Goal: Information Seeking & Learning: Learn about a topic

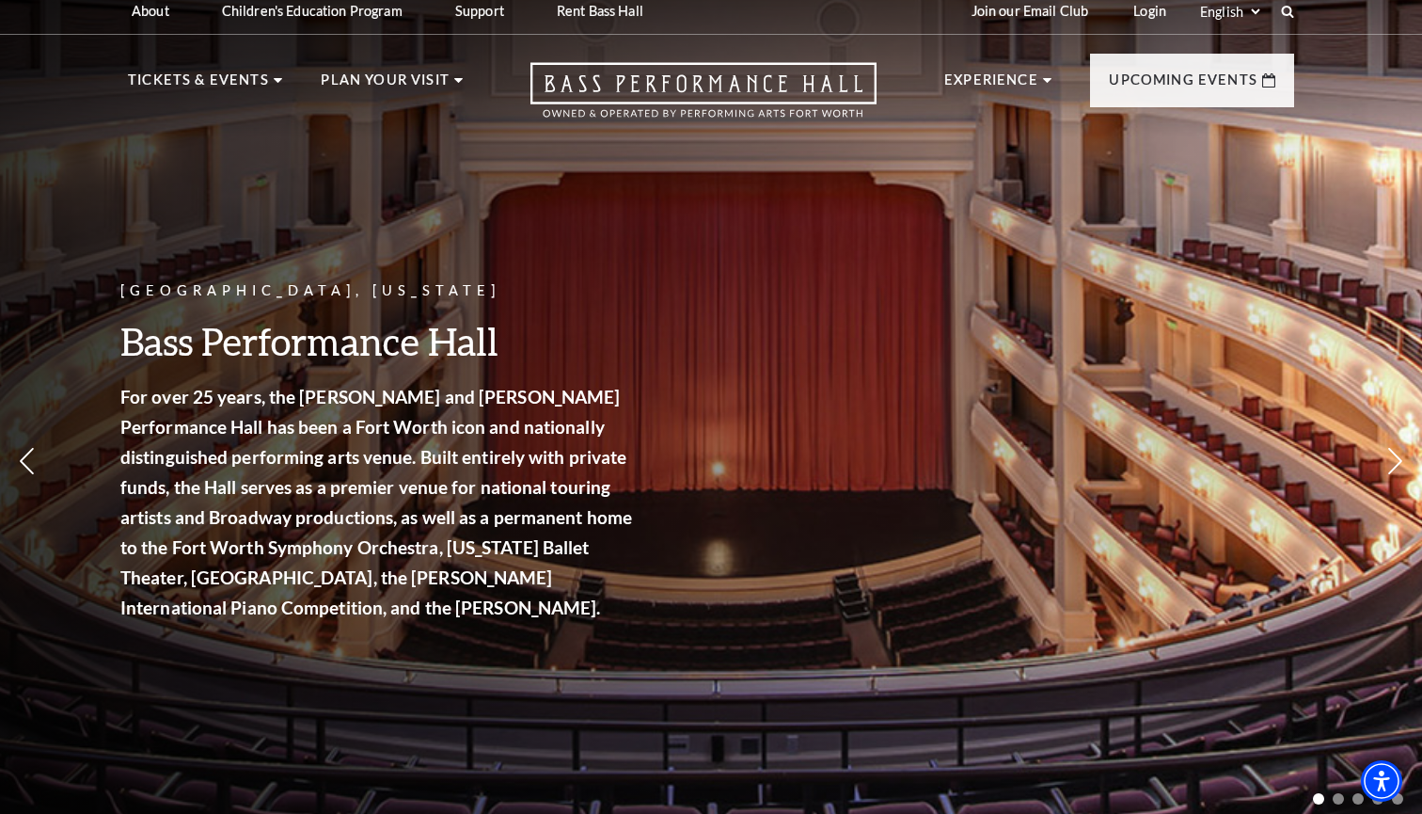
scroll to position [23, 0]
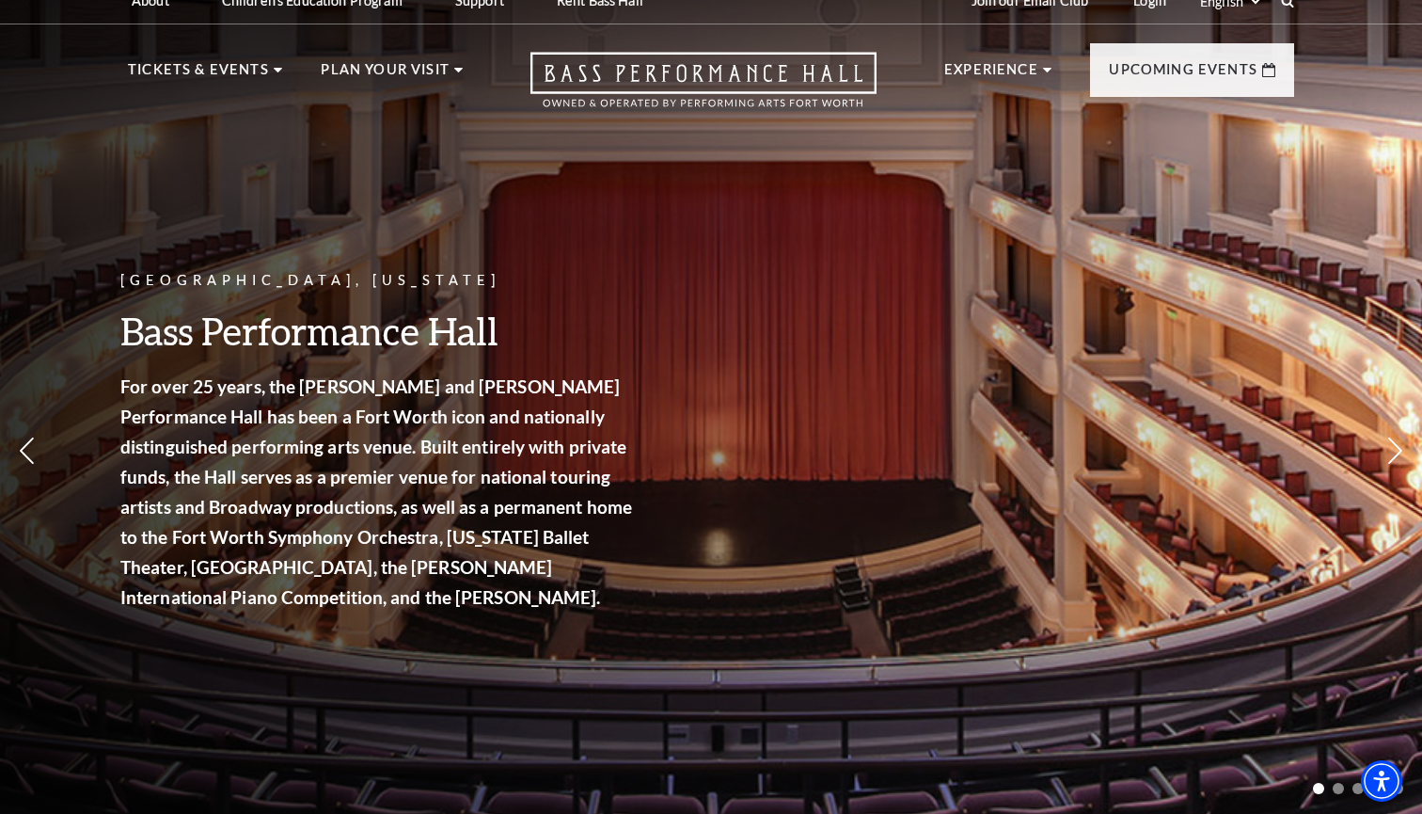
click at [1040, 439] on div "[GEOGRAPHIC_DATA], [US_STATE] Bass Performance Hall For over 25 years, the [PER…" at bounding box center [711, 390] width 1422 height 848
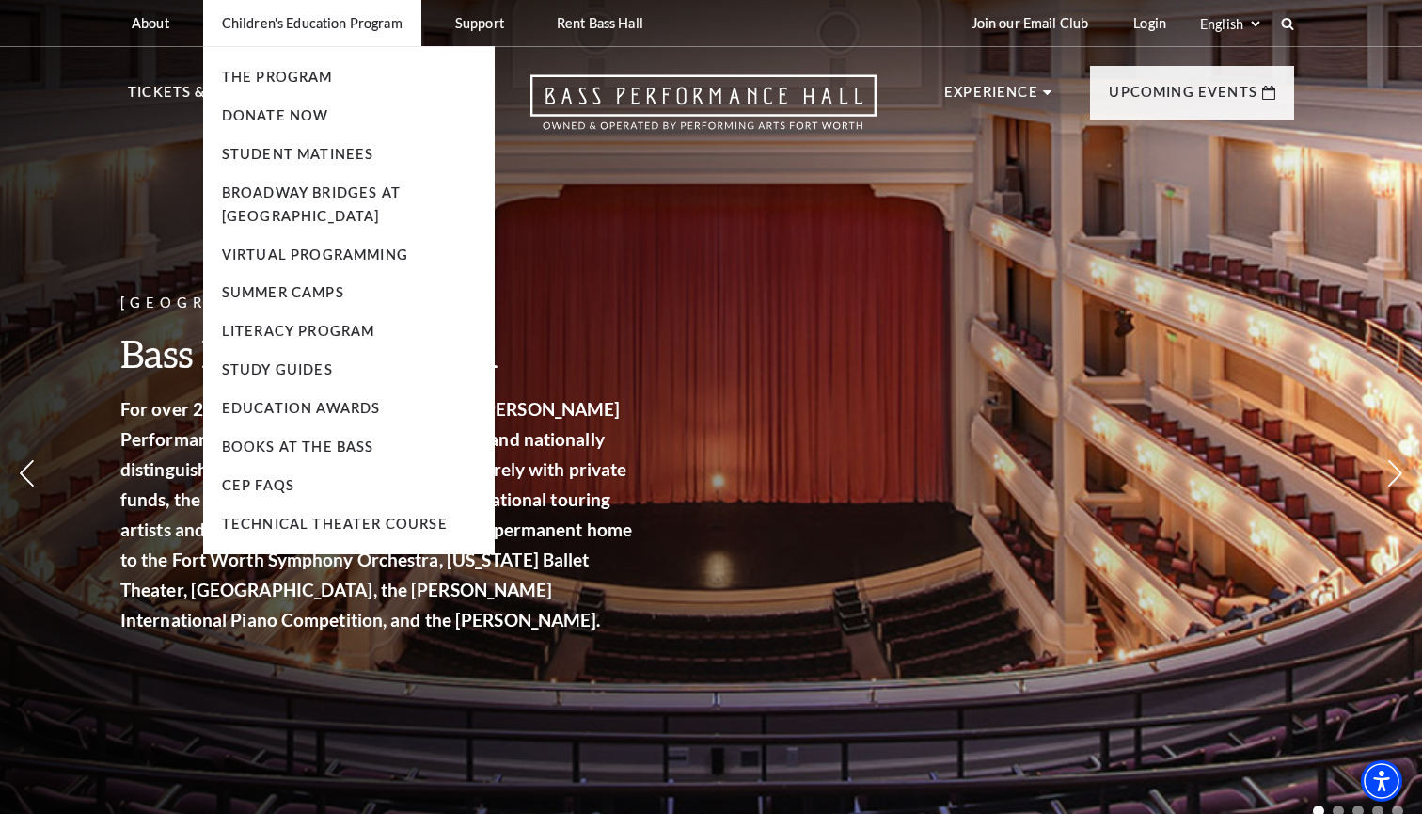
scroll to position [0, 0]
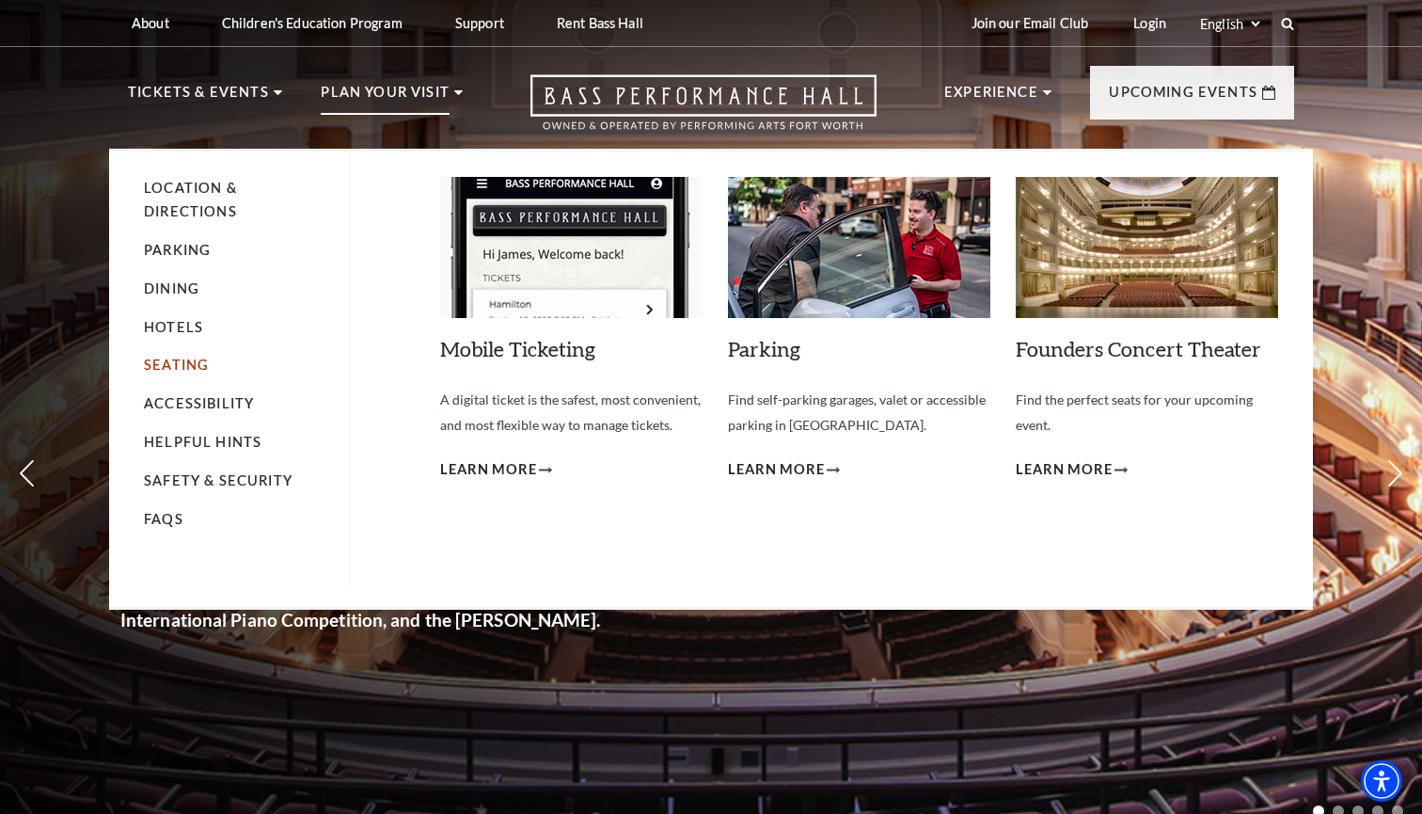
click at [194, 368] on link "Seating" at bounding box center [176, 364] width 65 height 16
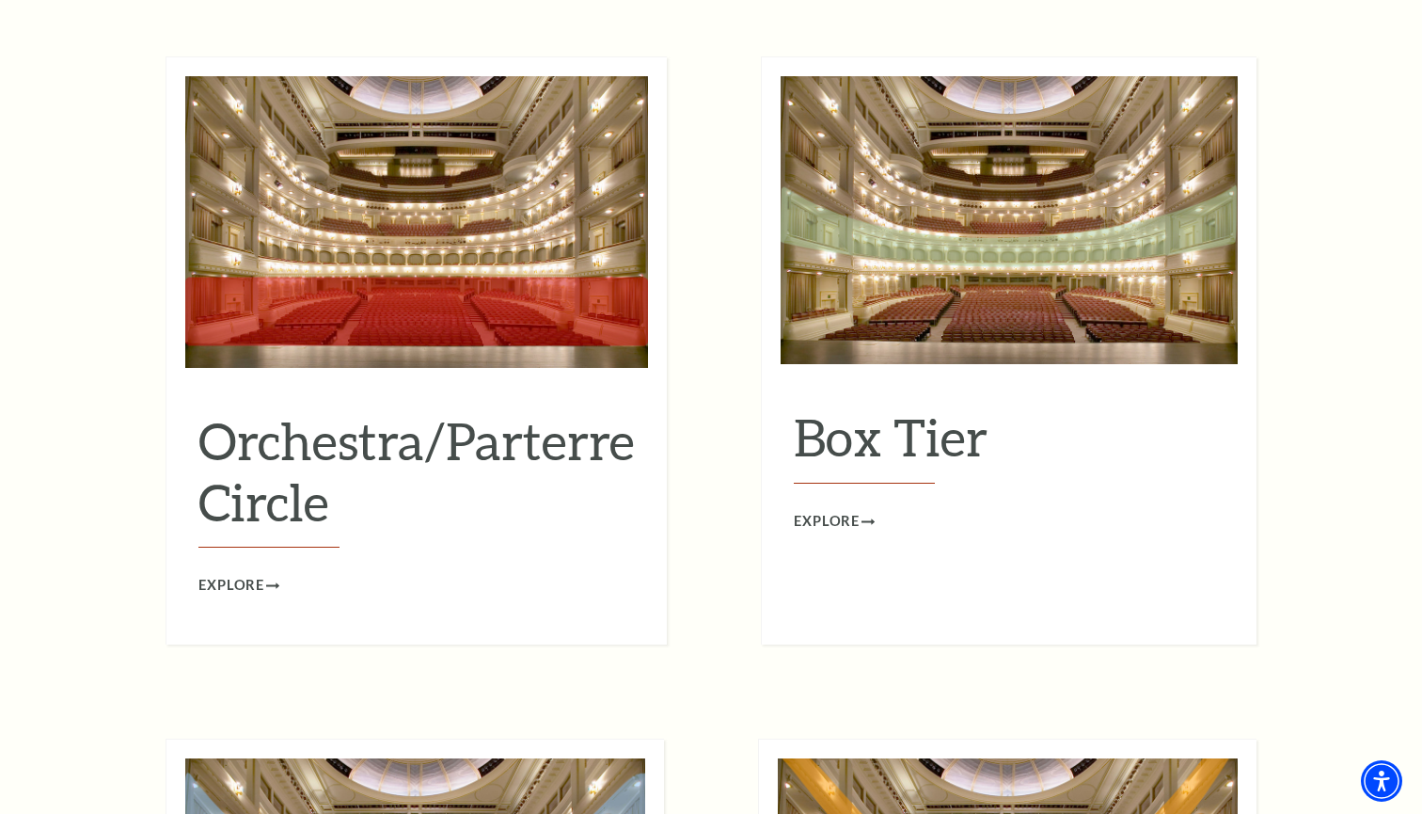
scroll to position [1728, 0]
click at [879, 406] on h2 "Box Tier" at bounding box center [1009, 444] width 431 height 77
click at [847, 510] on span "Explore" at bounding box center [827, 522] width 66 height 24
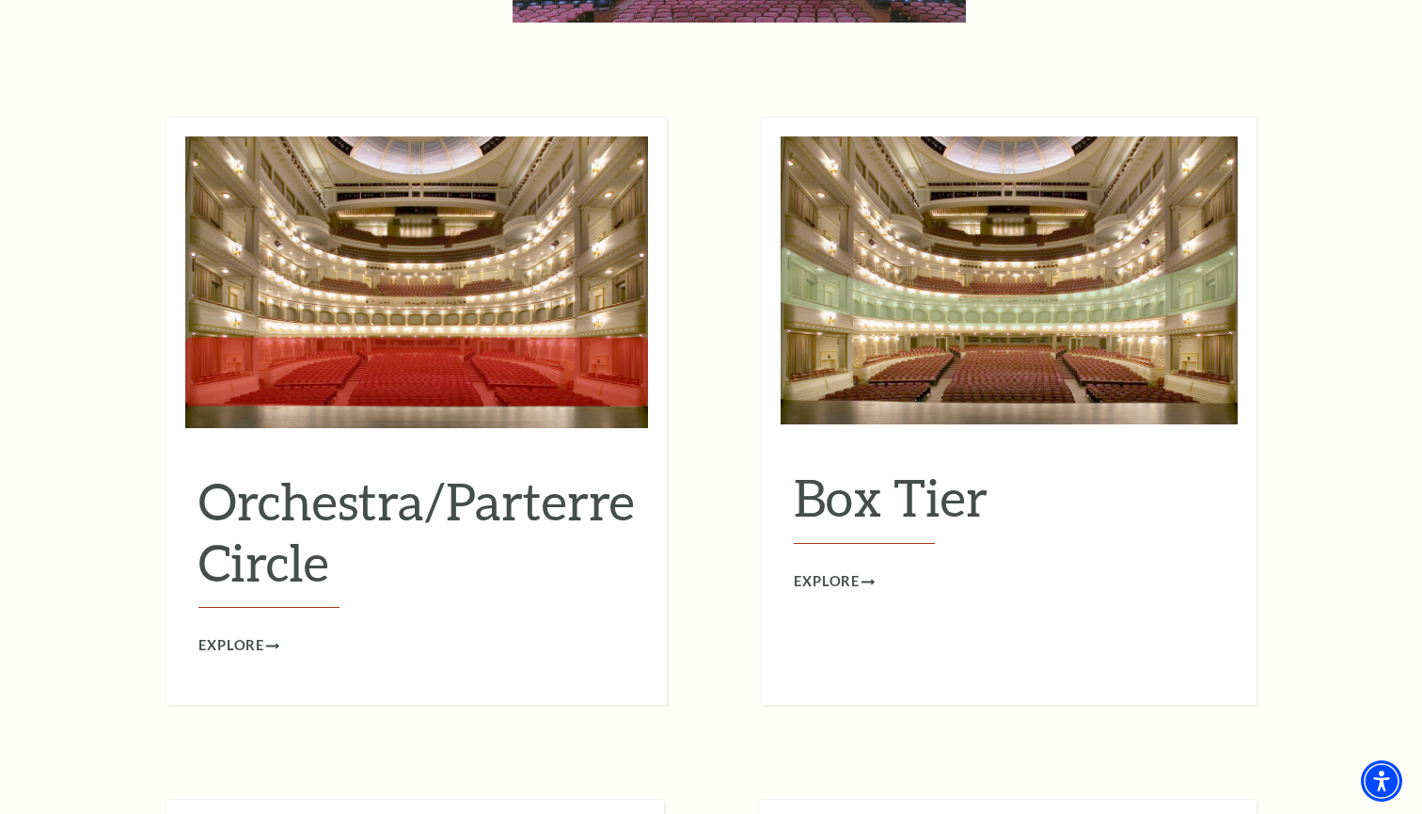
scroll to position [1664, 0]
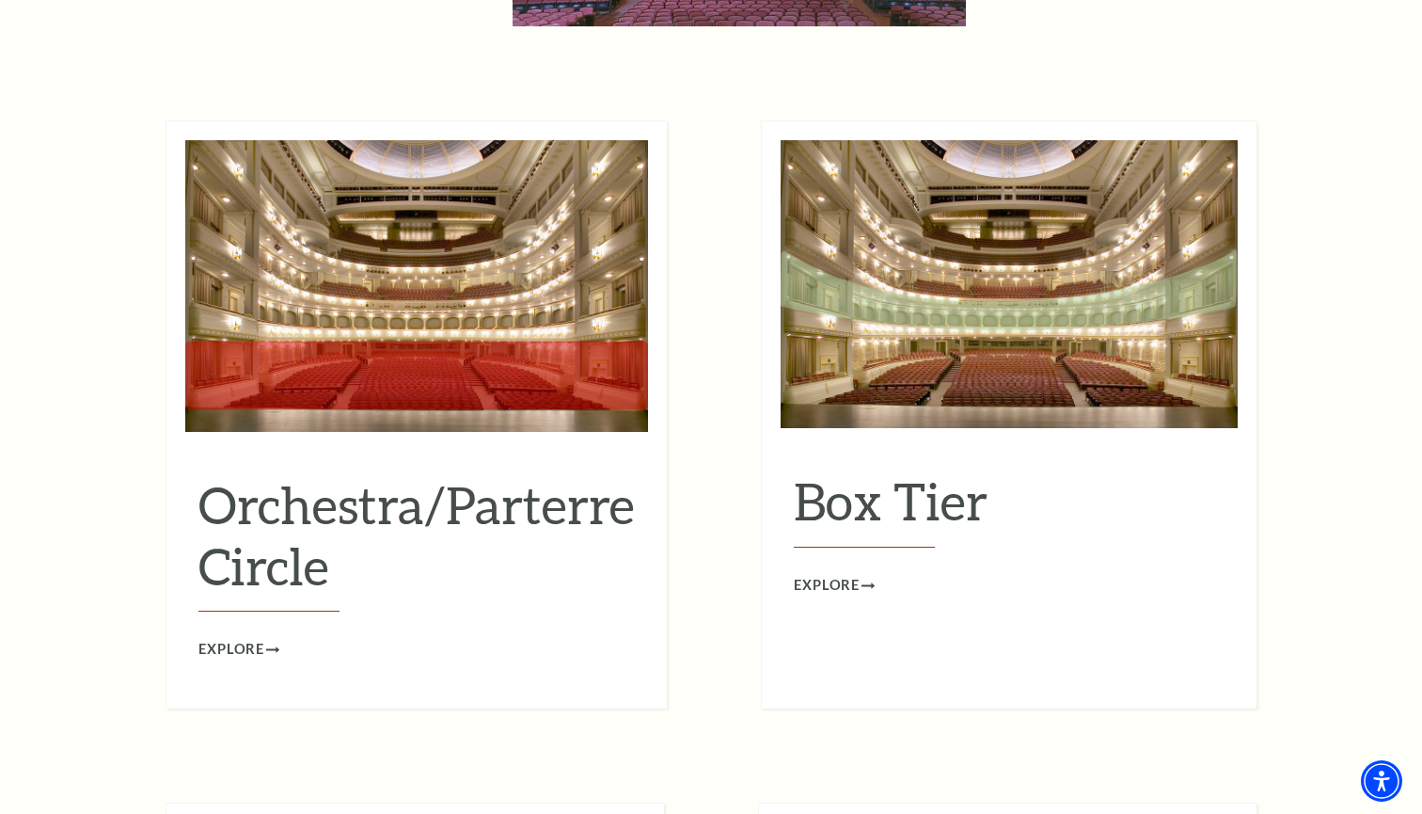
click at [253, 292] on img at bounding box center [416, 286] width 463 height 292
click at [251, 638] on span "Explore" at bounding box center [231, 650] width 66 height 24
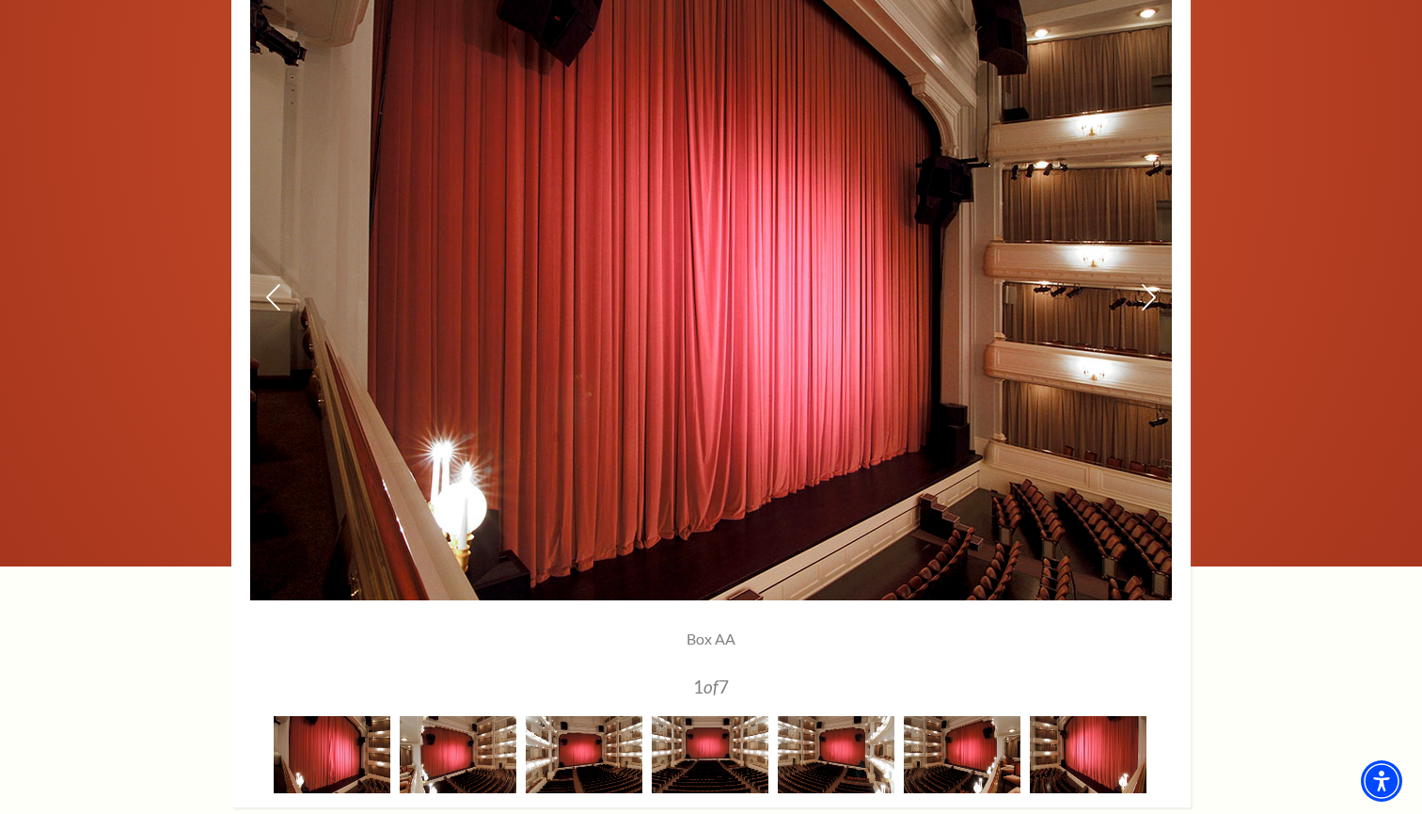
scroll to position [1352, 0]
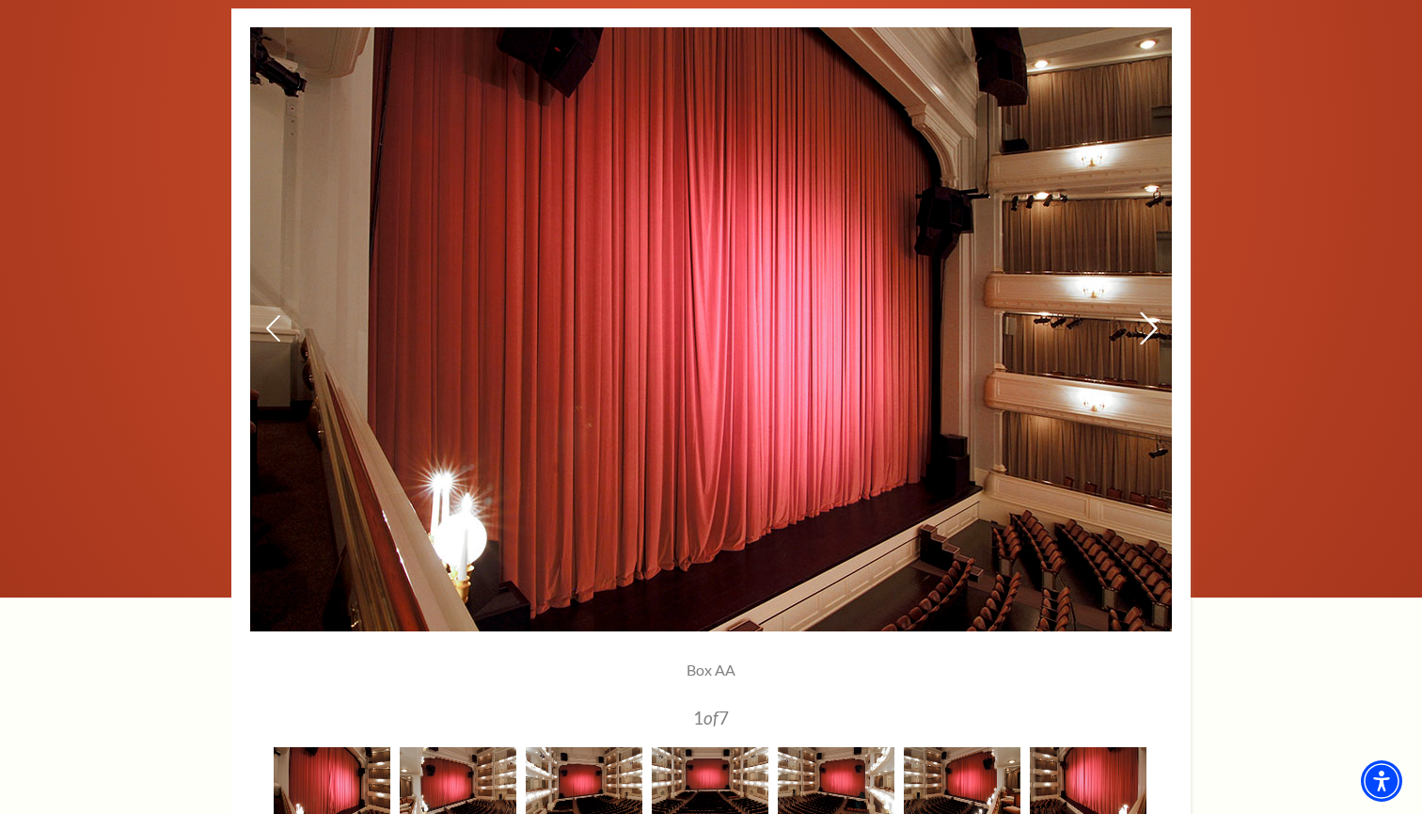
click at [1143, 325] on icon at bounding box center [1149, 327] width 20 height 33
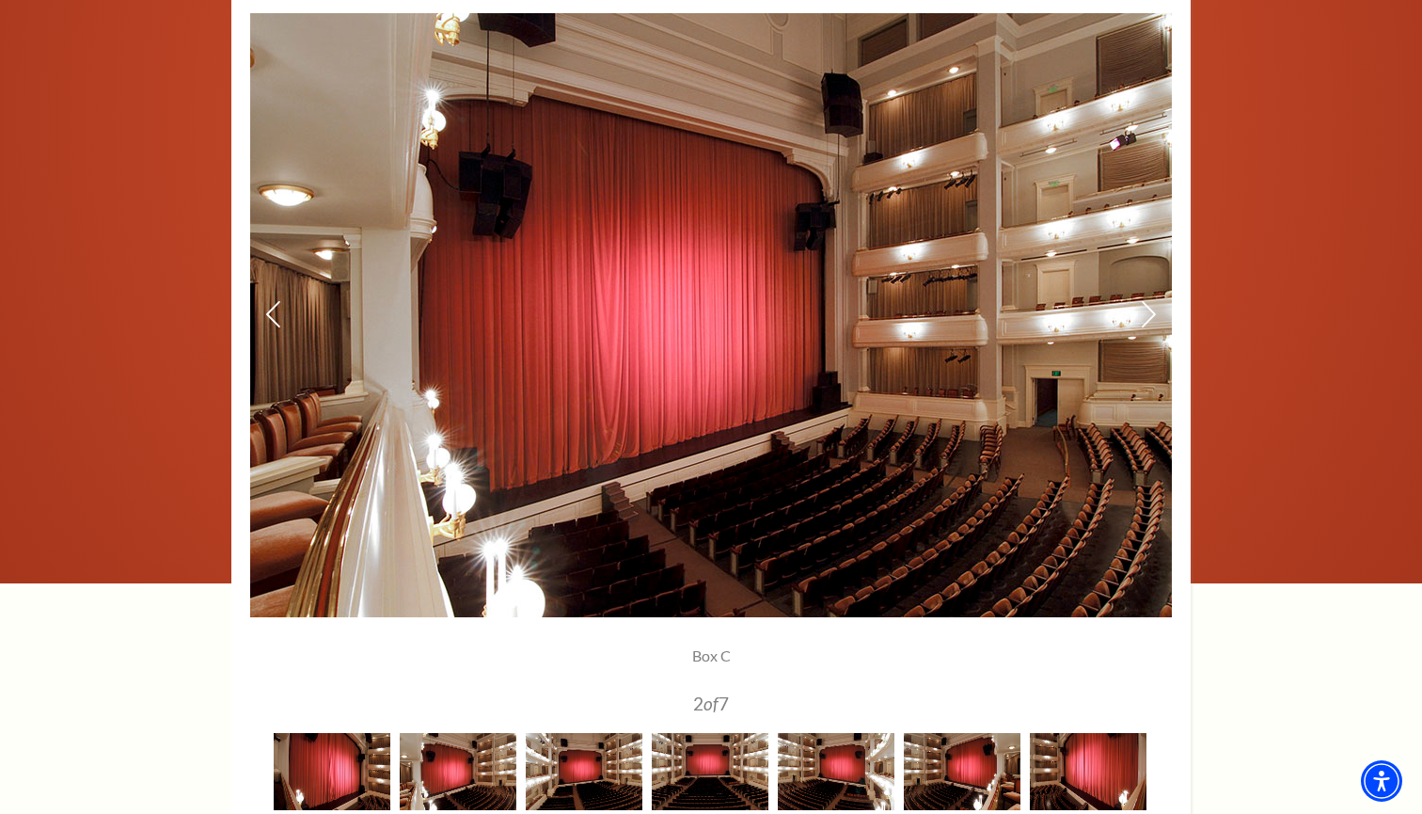
scroll to position [1369, 0]
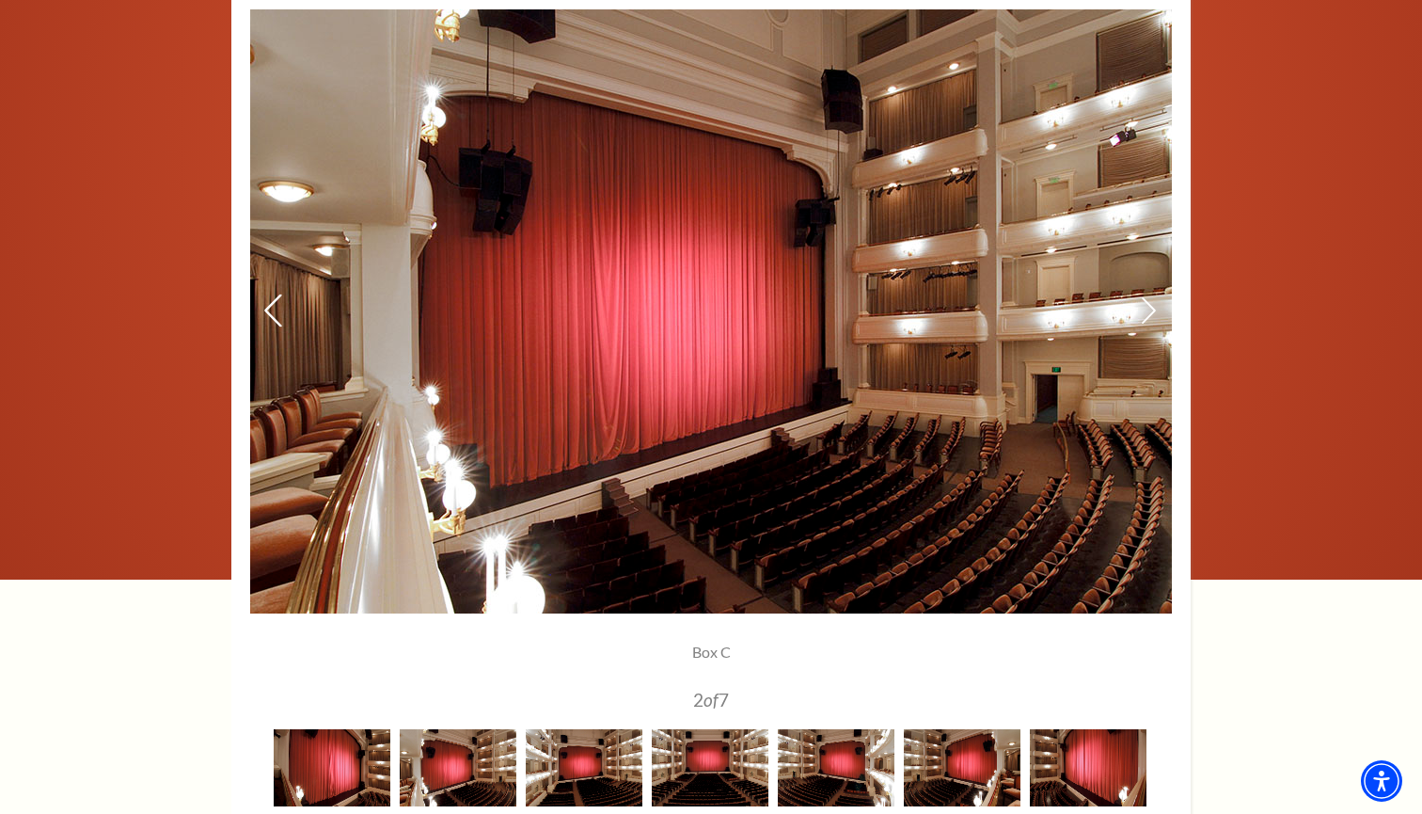
click at [272, 315] on icon at bounding box center [273, 309] width 20 height 33
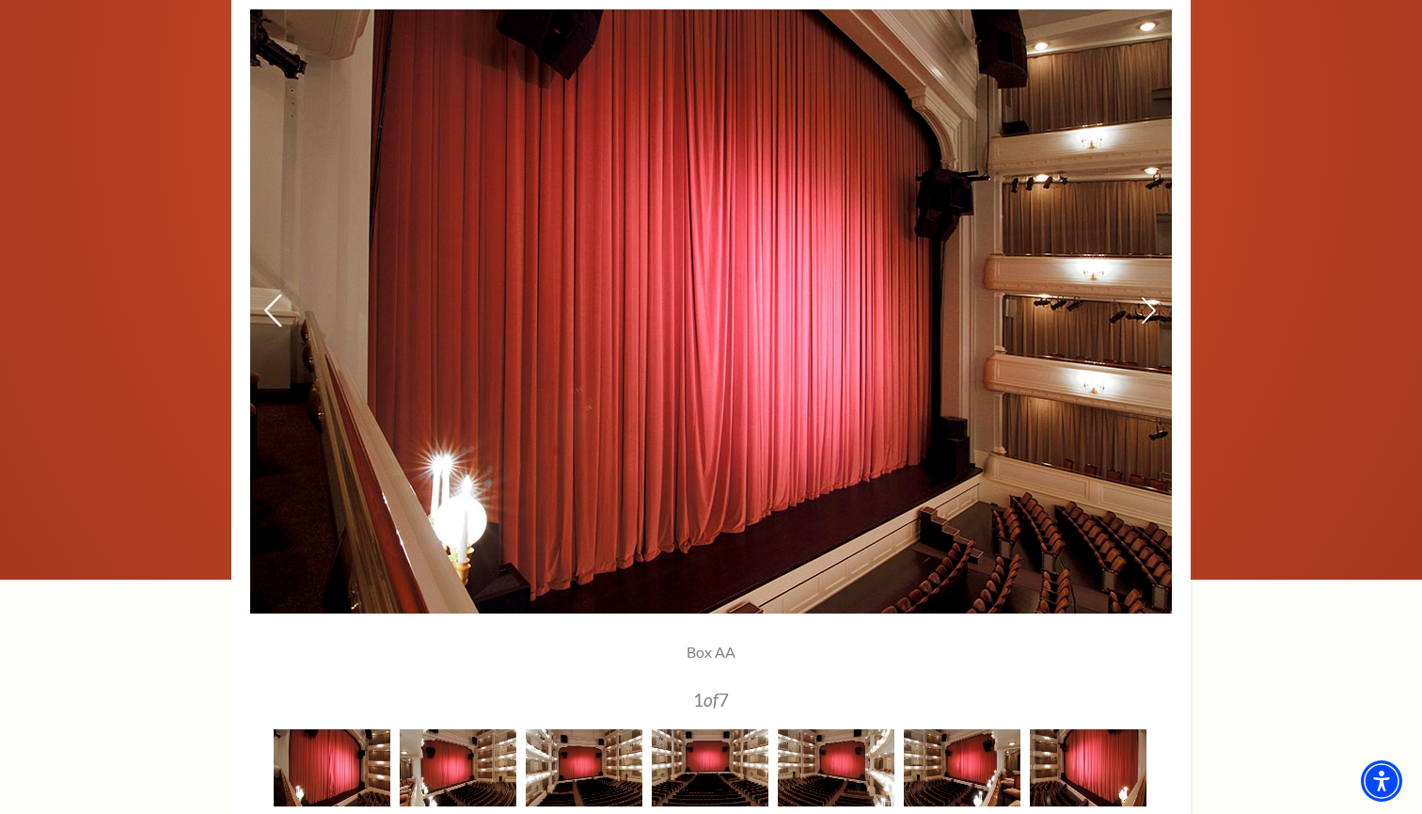
click at [272, 315] on use at bounding box center [272, 309] width 17 height 33
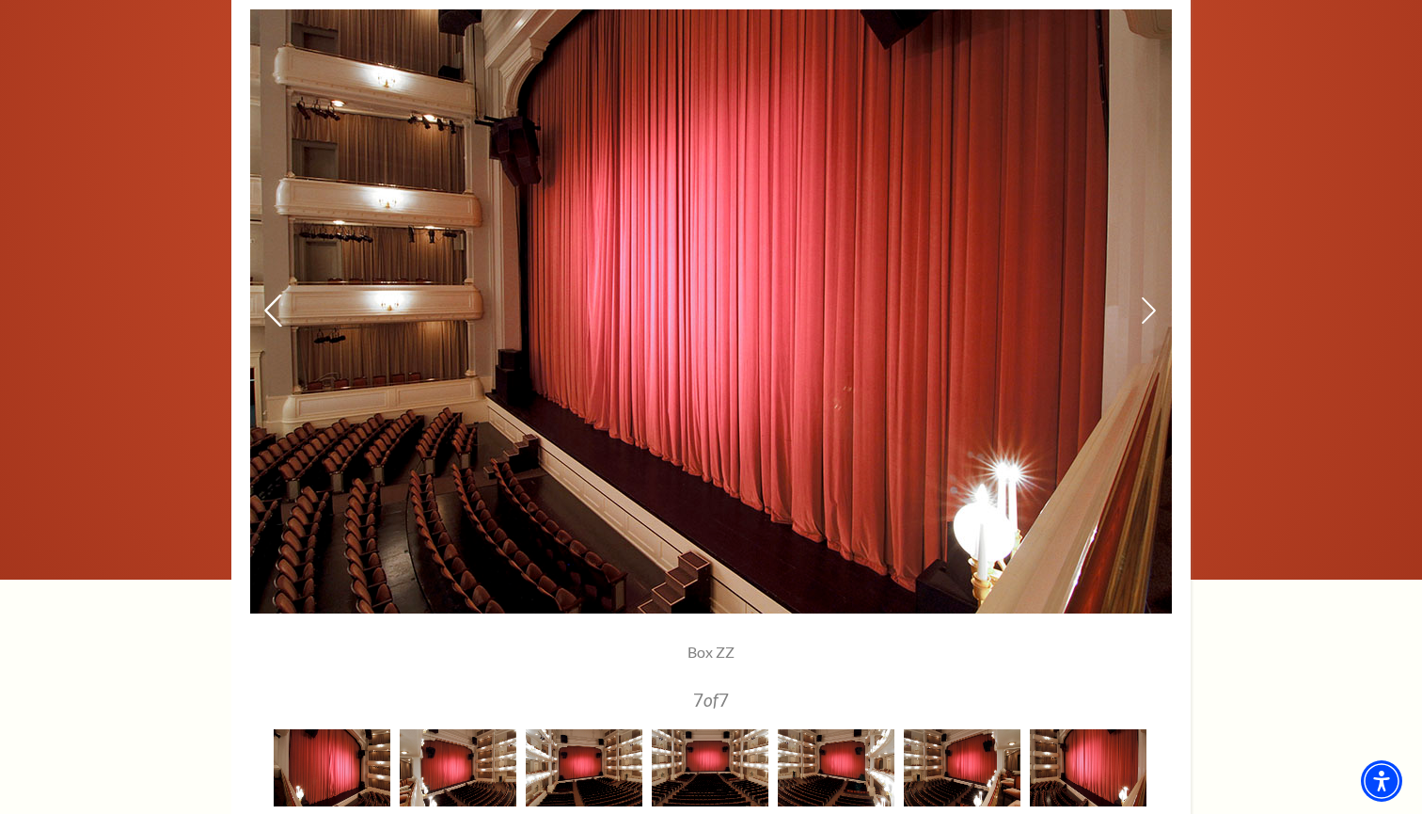
click at [272, 315] on use at bounding box center [272, 309] width 17 height 33
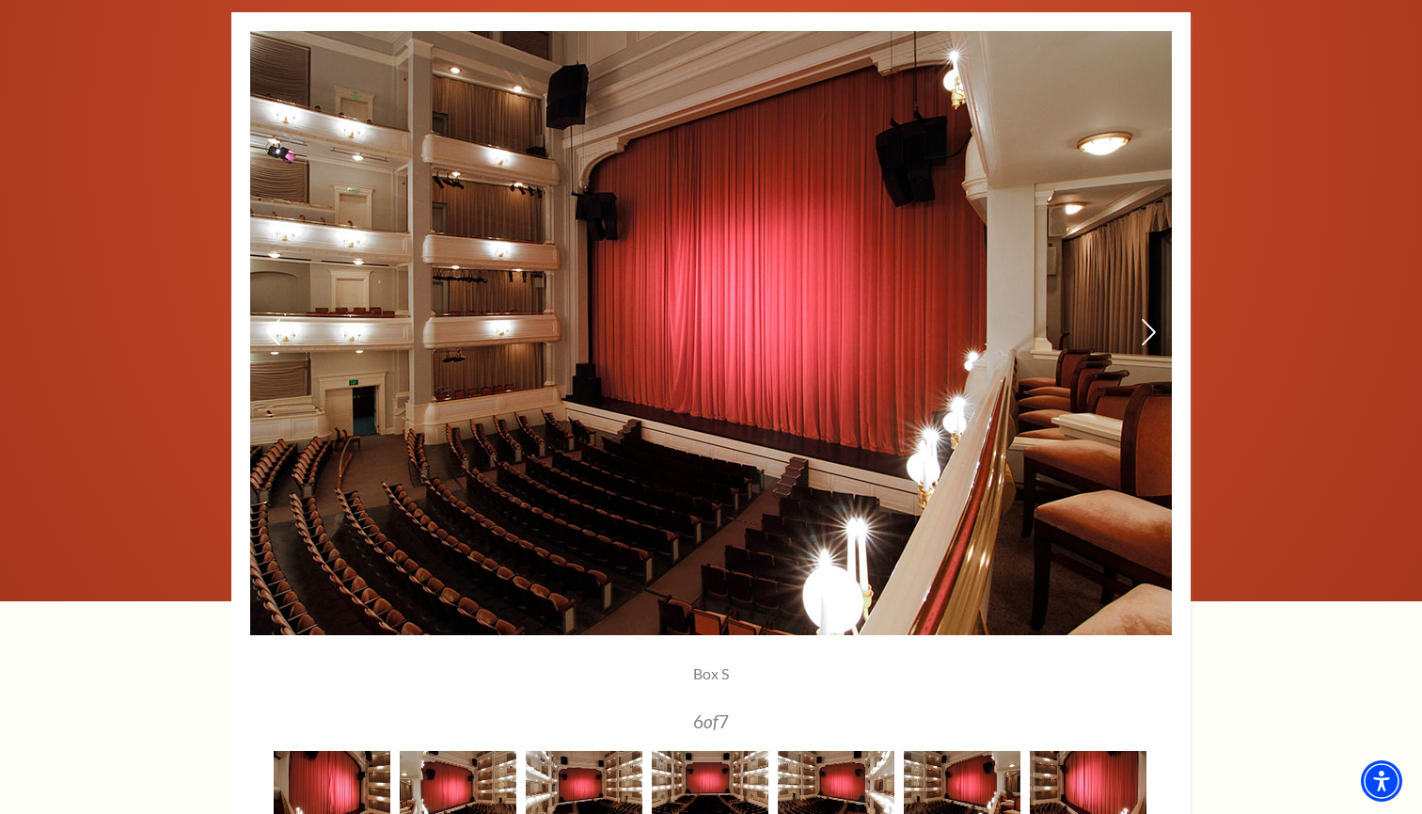
scroll to position [1534, 0]
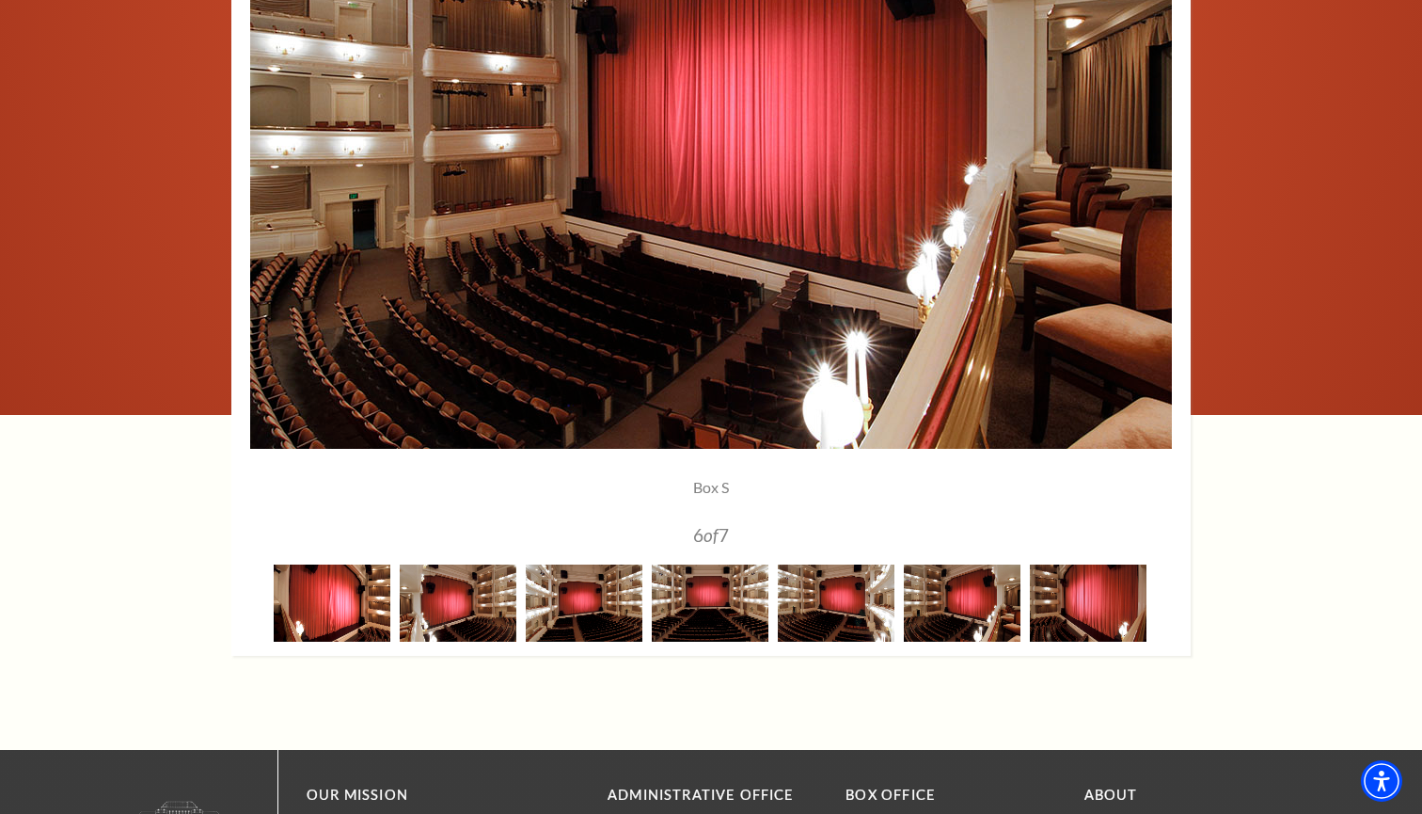
click at [337, 612] on img at bounding box center [332, 602] width 117 height 76
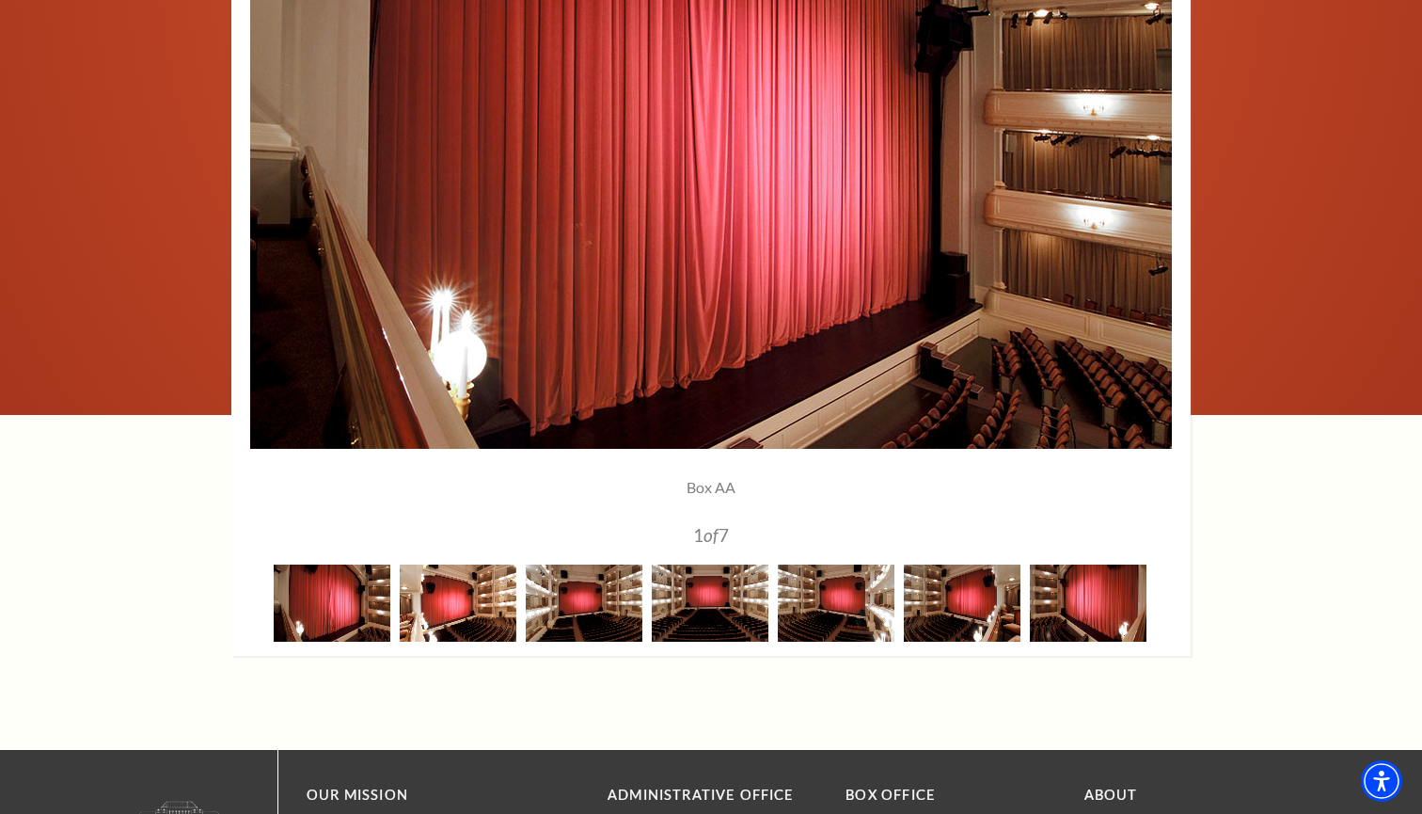
click at [461, 600] on img at bounding box center [458, 602] width 117 height 76
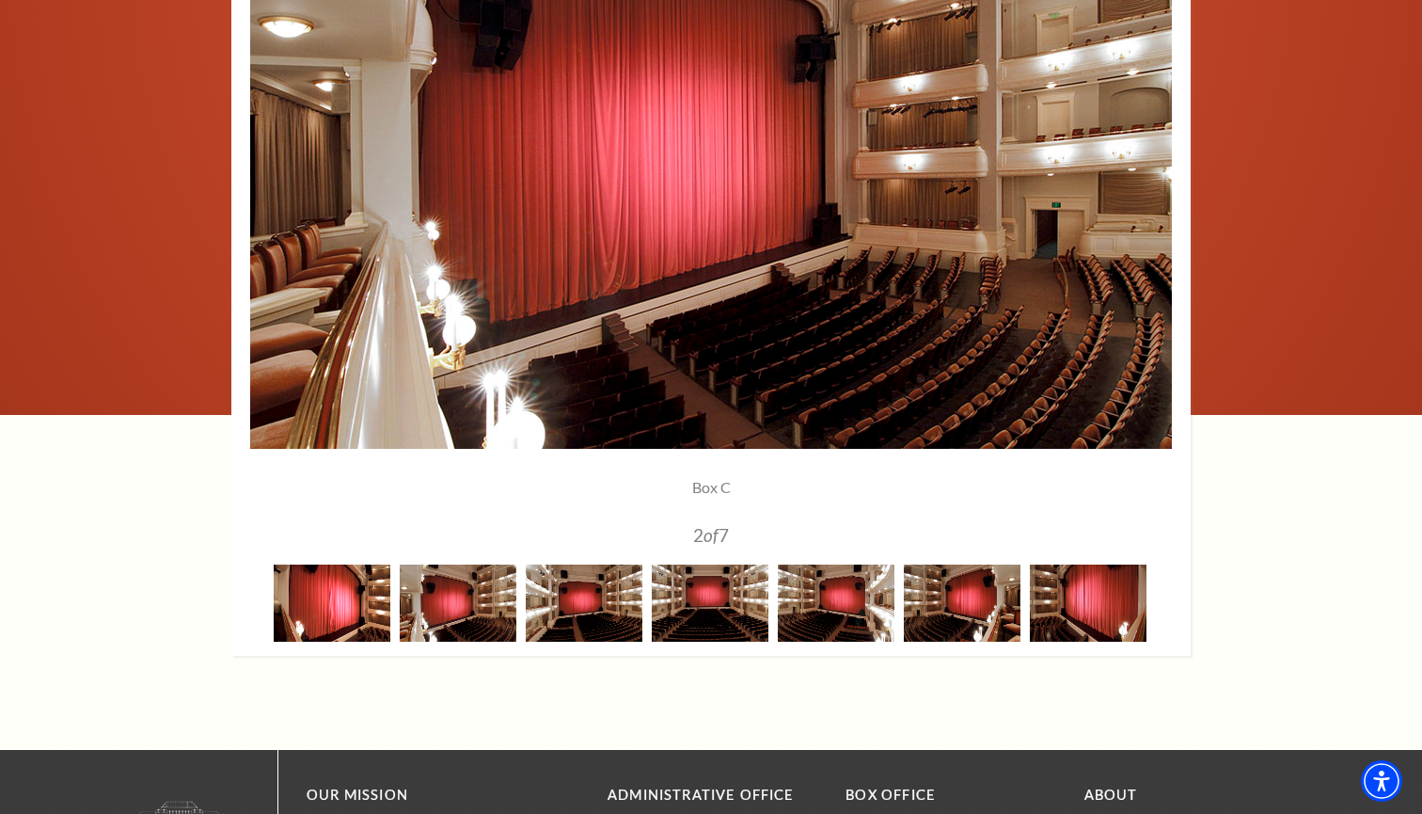
click at [352, 604] on img at bounding box center [332, 602] width 117 height 76
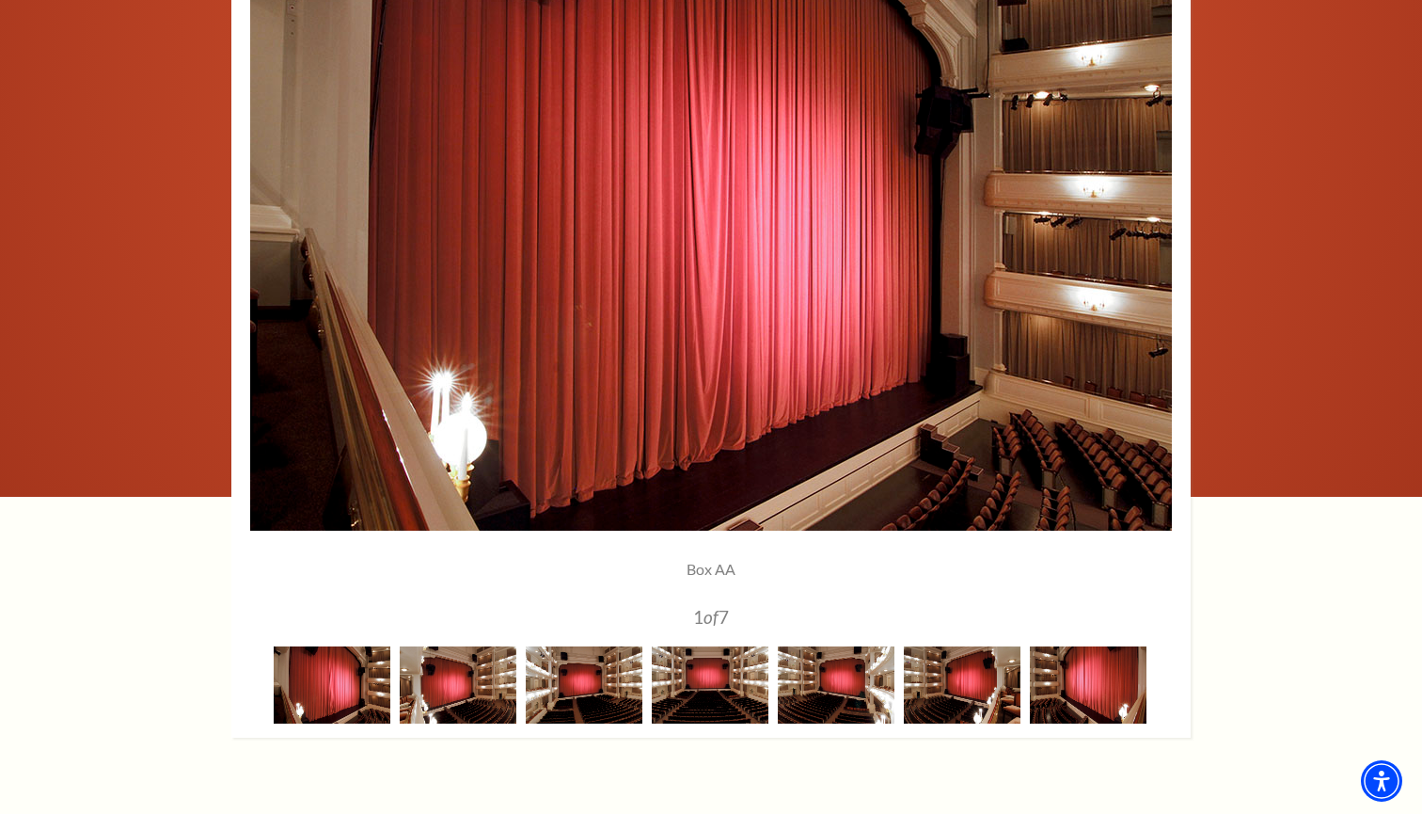
scroll to position [1453, 0]
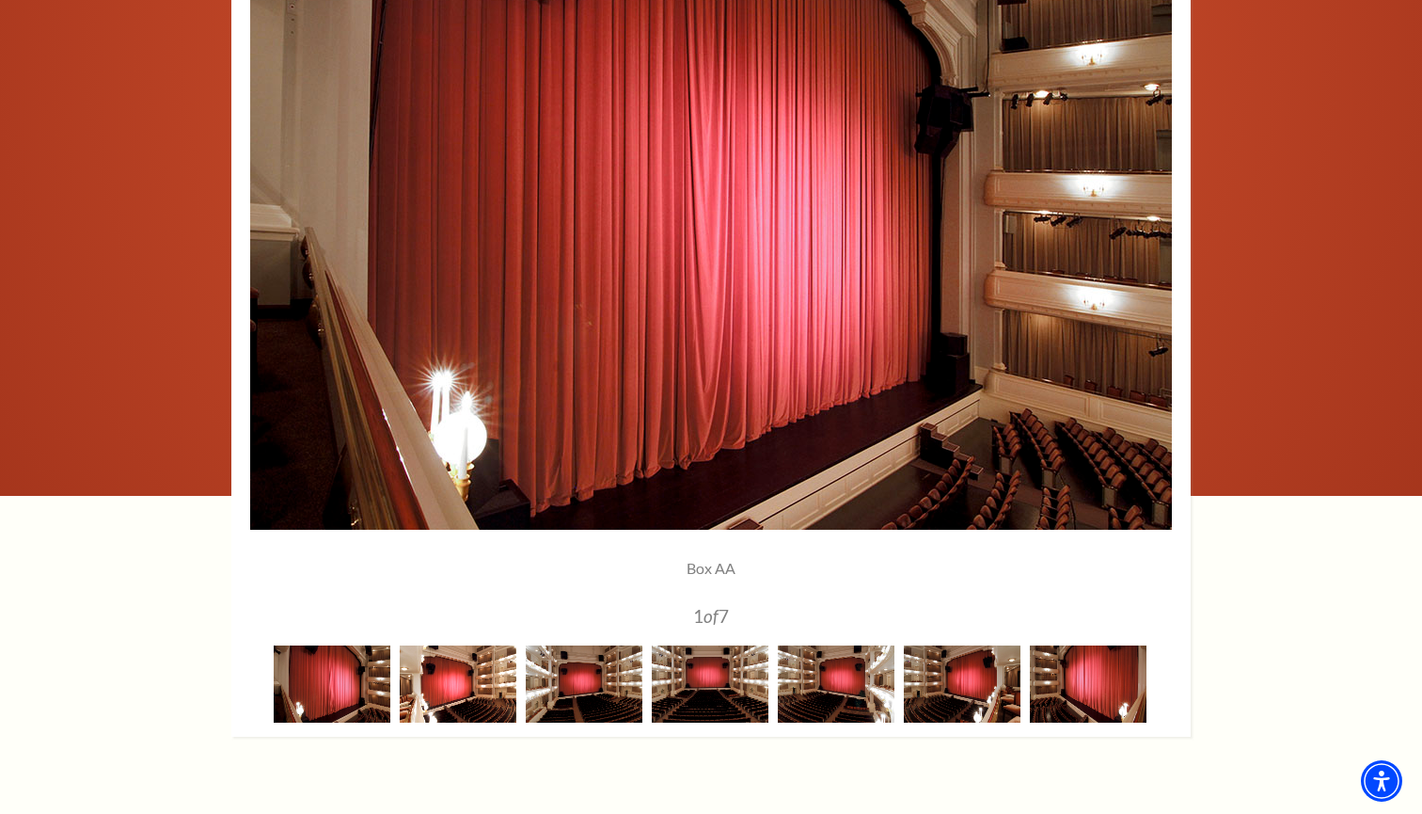
click at [452, 701] on img at bounding box center [458, 683] width 117 height 76
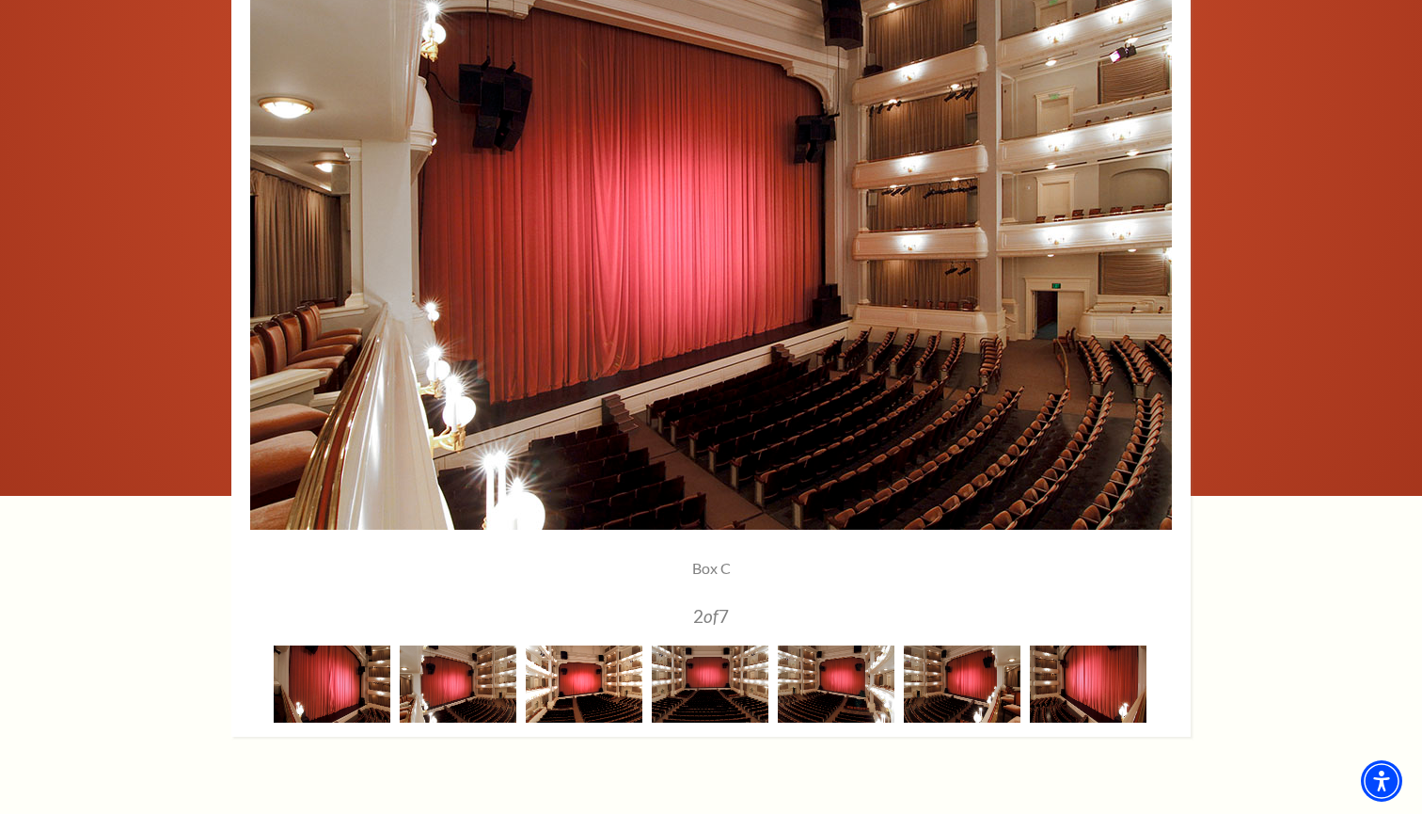
click at [574, 705] on img at bounding box center [584, 683] width 117 height 76
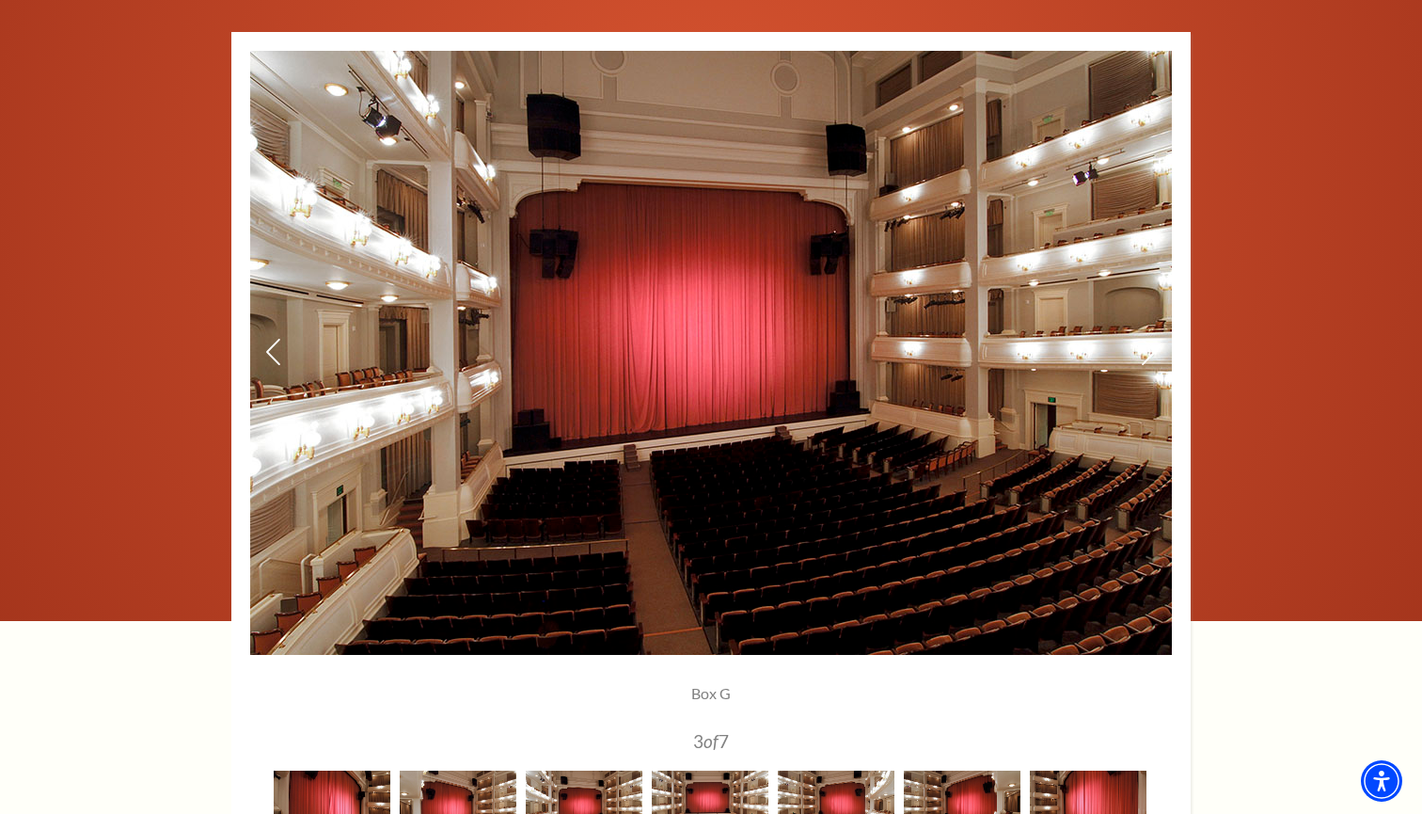
scroll to position [1327, 0]
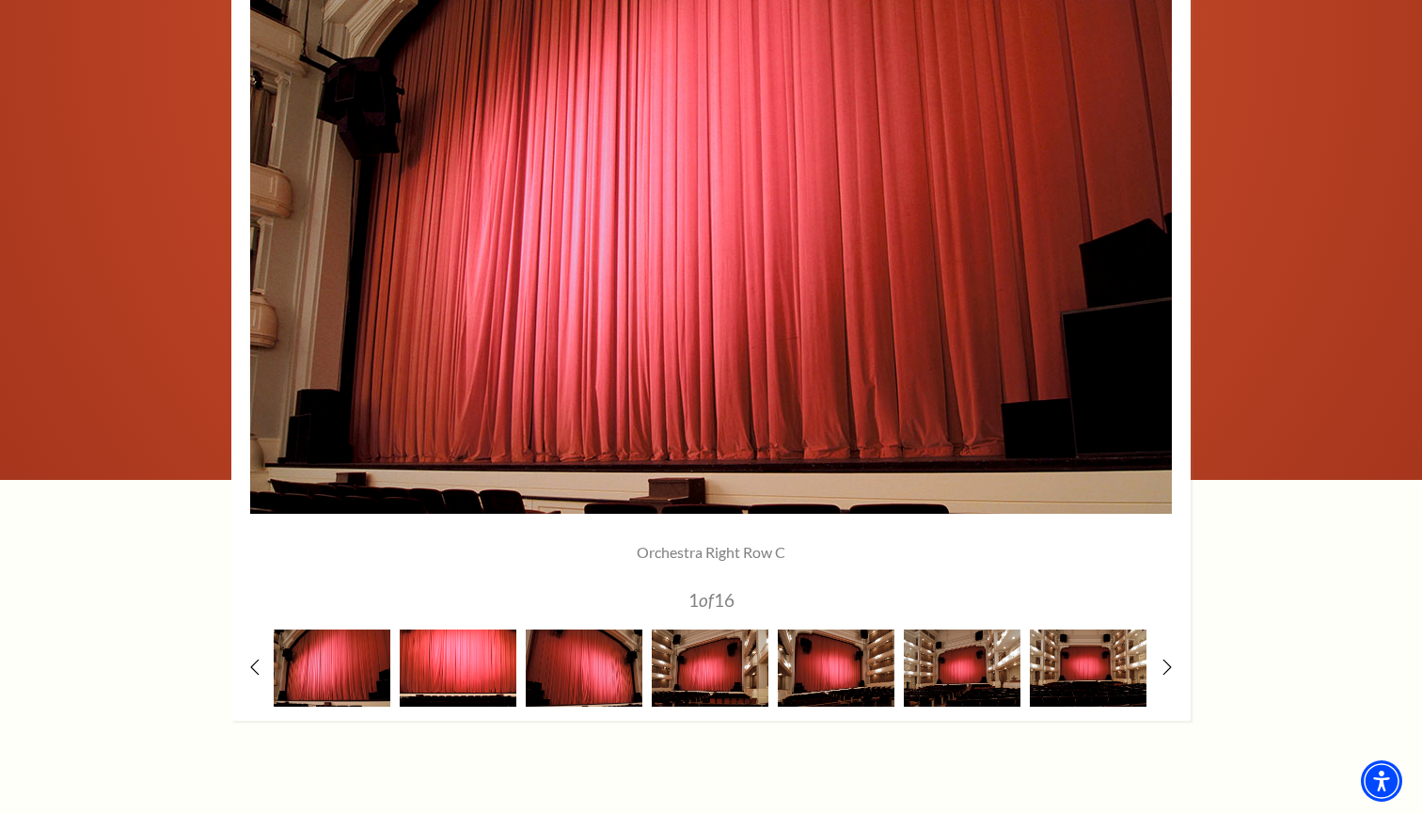
scroll to position [1498, 0]
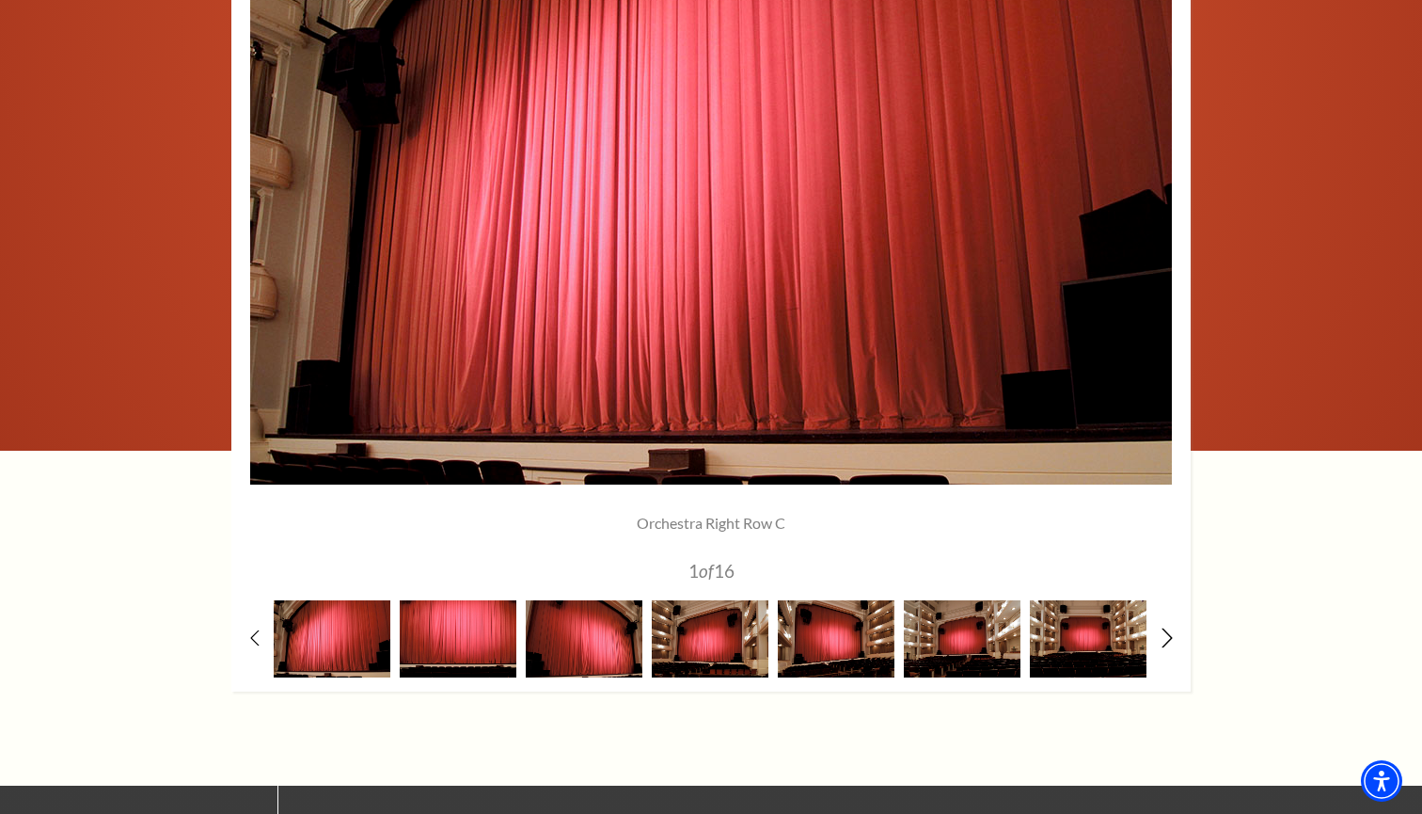
click at [1165, 638] on icon at bounding box center [1168, 637] width 12 height 20
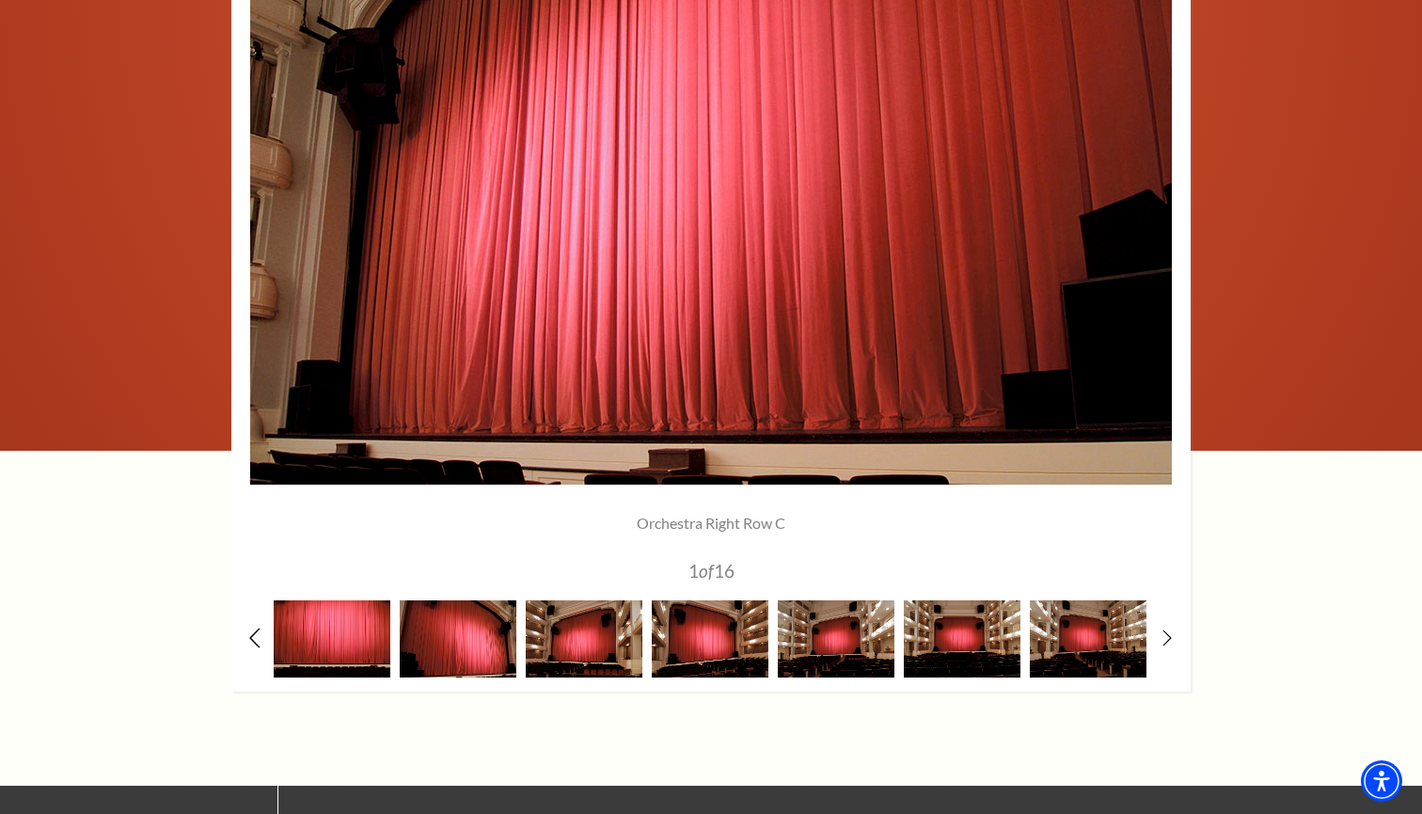
click at [259, 632] on icon at bounding box center [255, 637] width 12 height 20
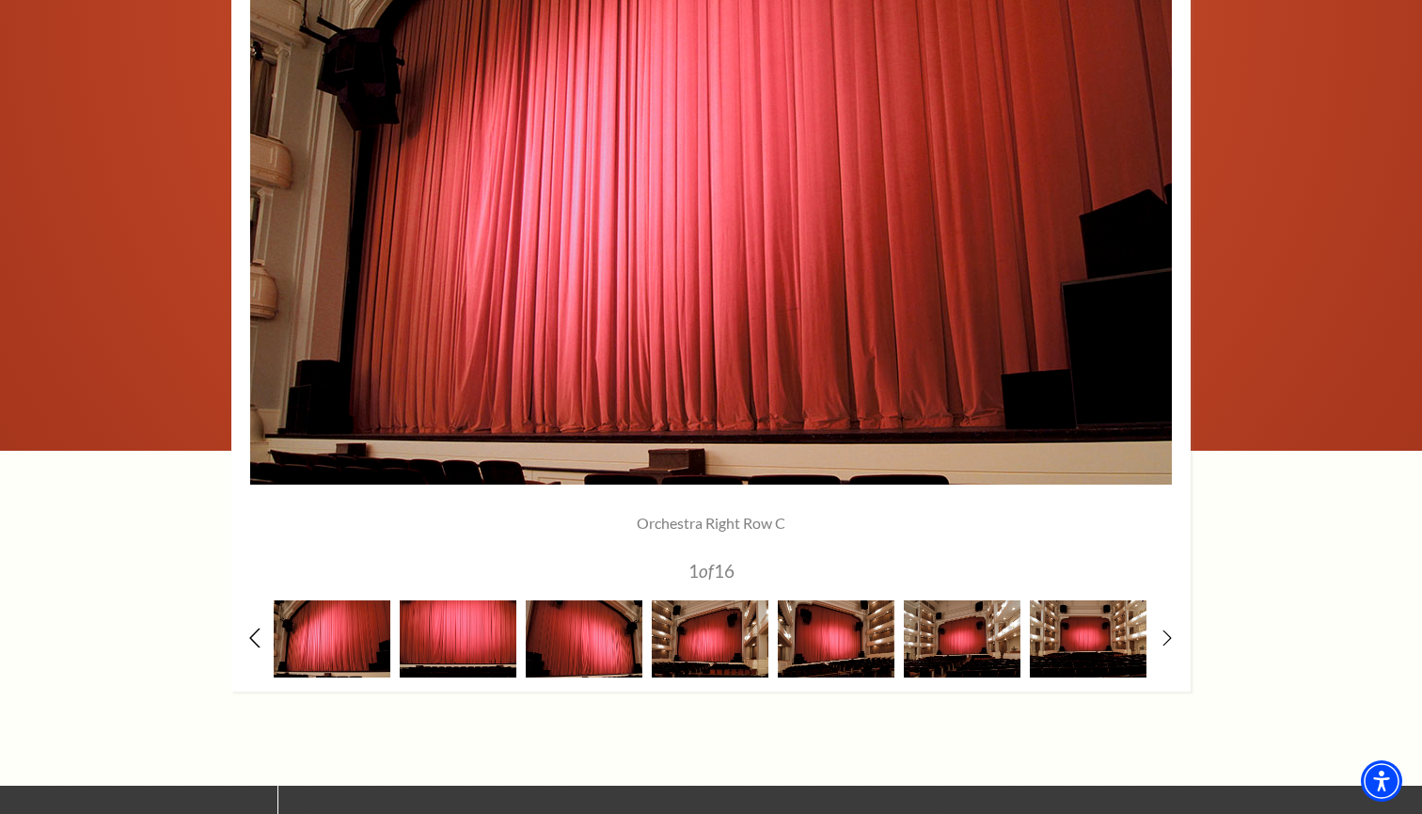
click at [259, 632] on icon at bounding box center [255, 637] width 12 height 20
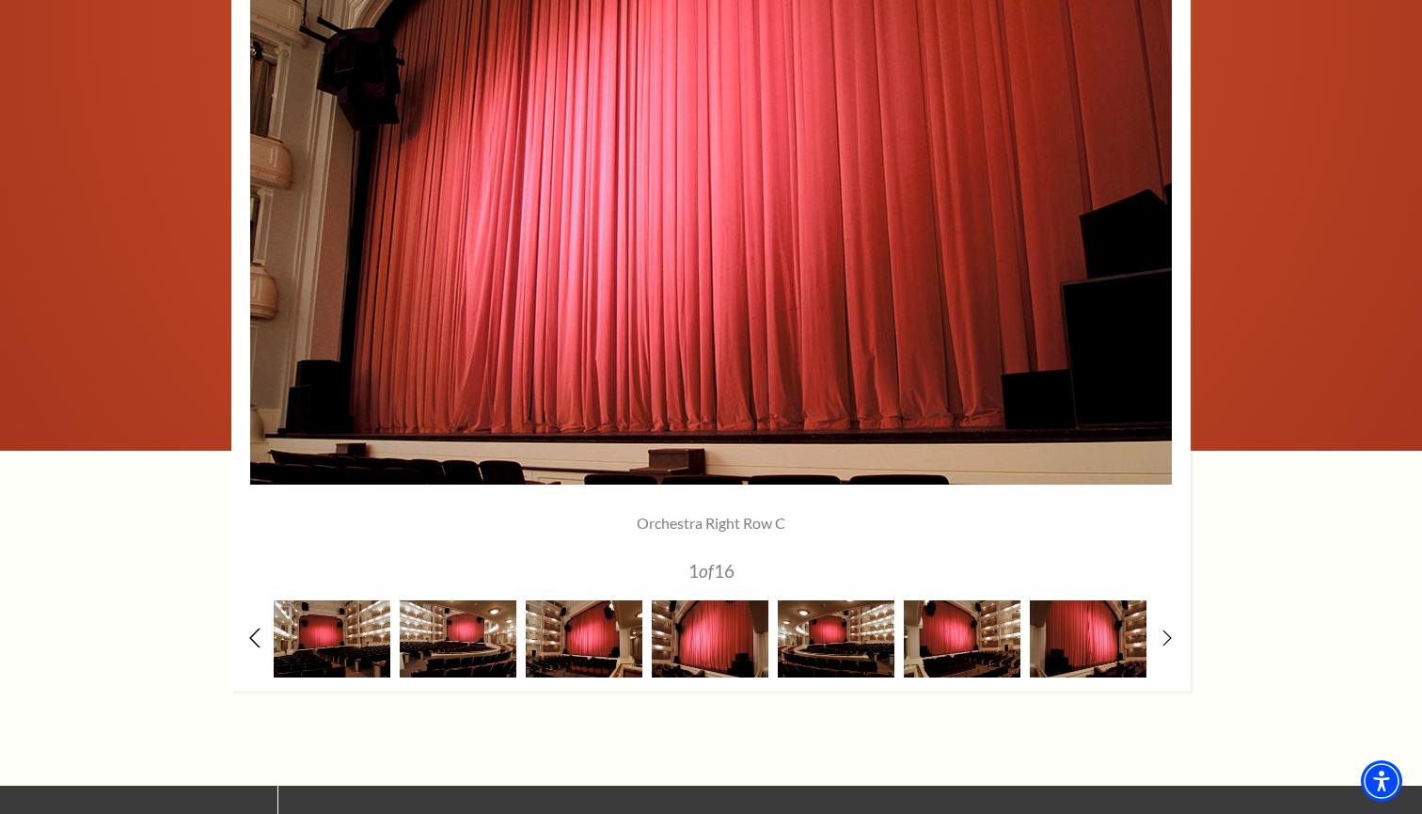
click at [259, 632] on icon at bounding box center [255, 637] width 12 height 20
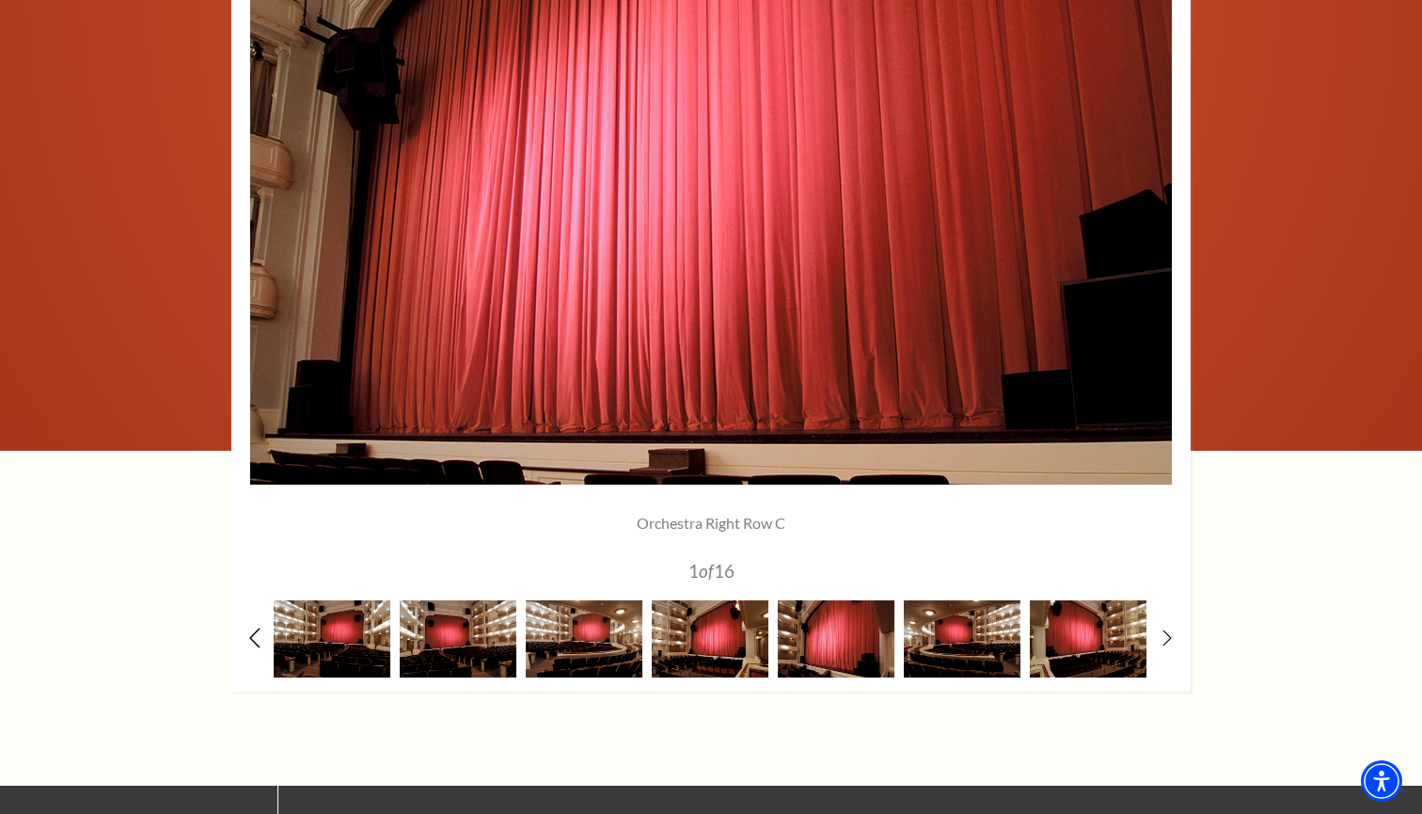
click at [259, 632] on icon at bounding box center [255, 637] width 12 height 20
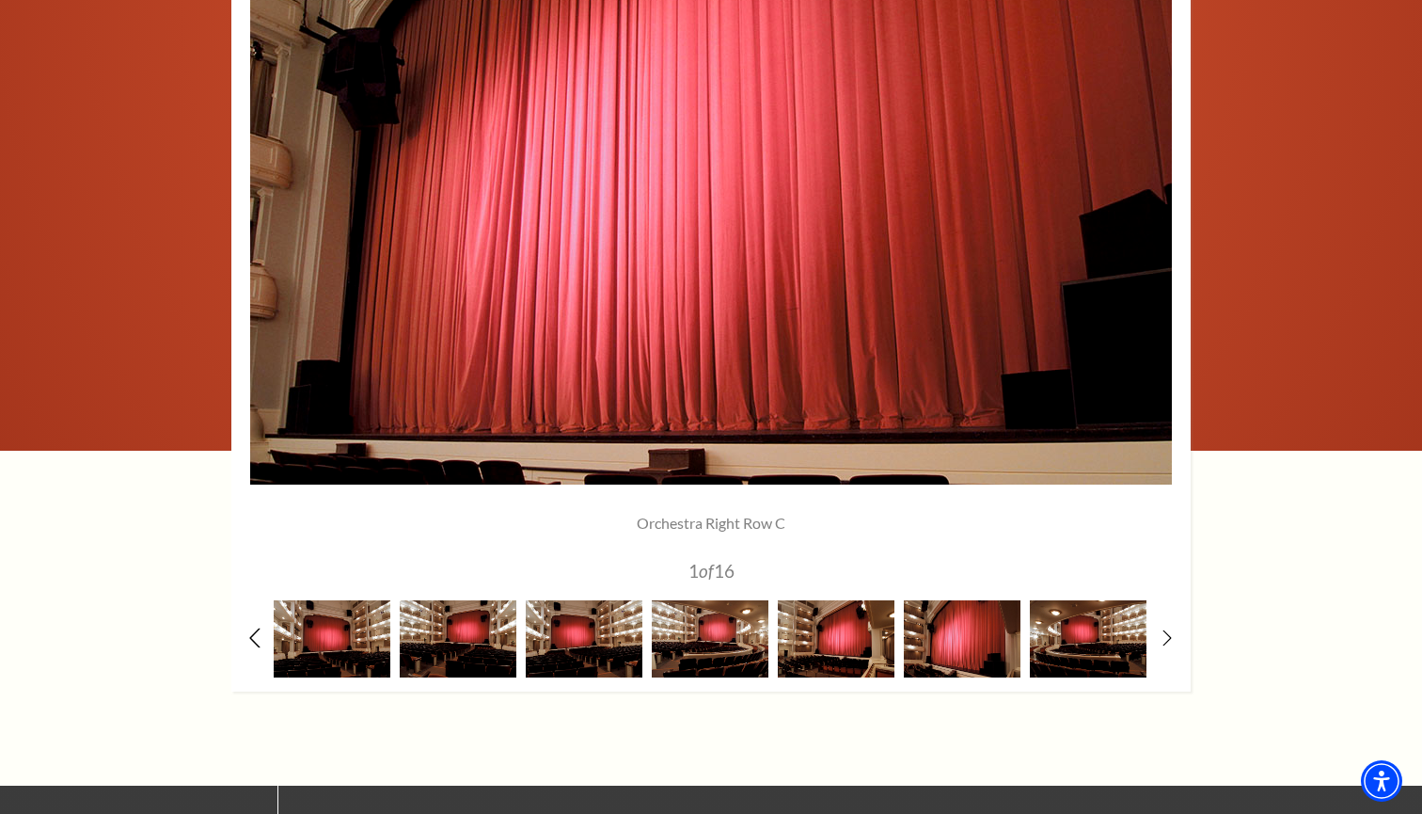
click at [259, 632] on icon at bounding box center [255, 637] width 12 height 20
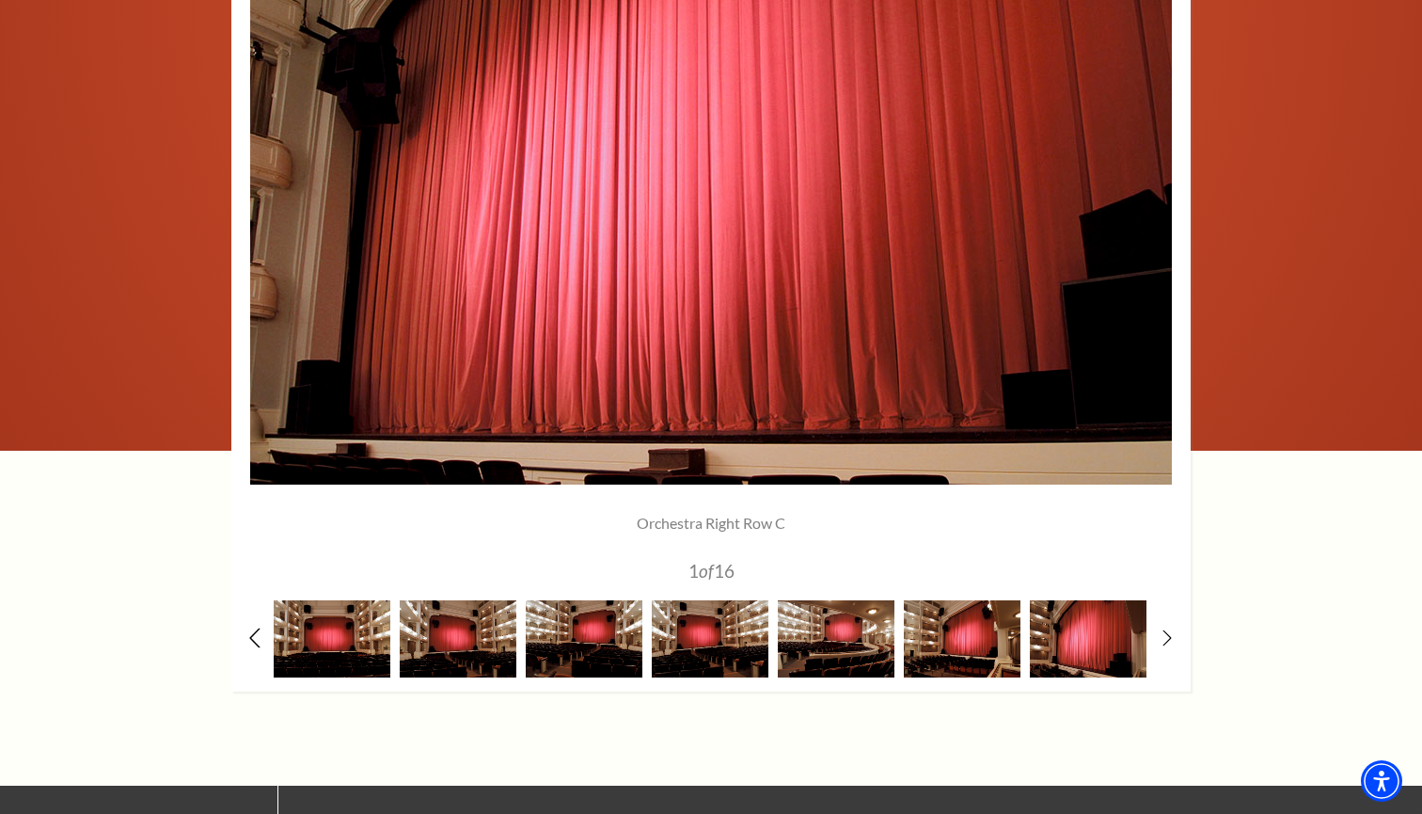
click at [259, 632] on icon at bounding box center [255, 637] width 12 height 20
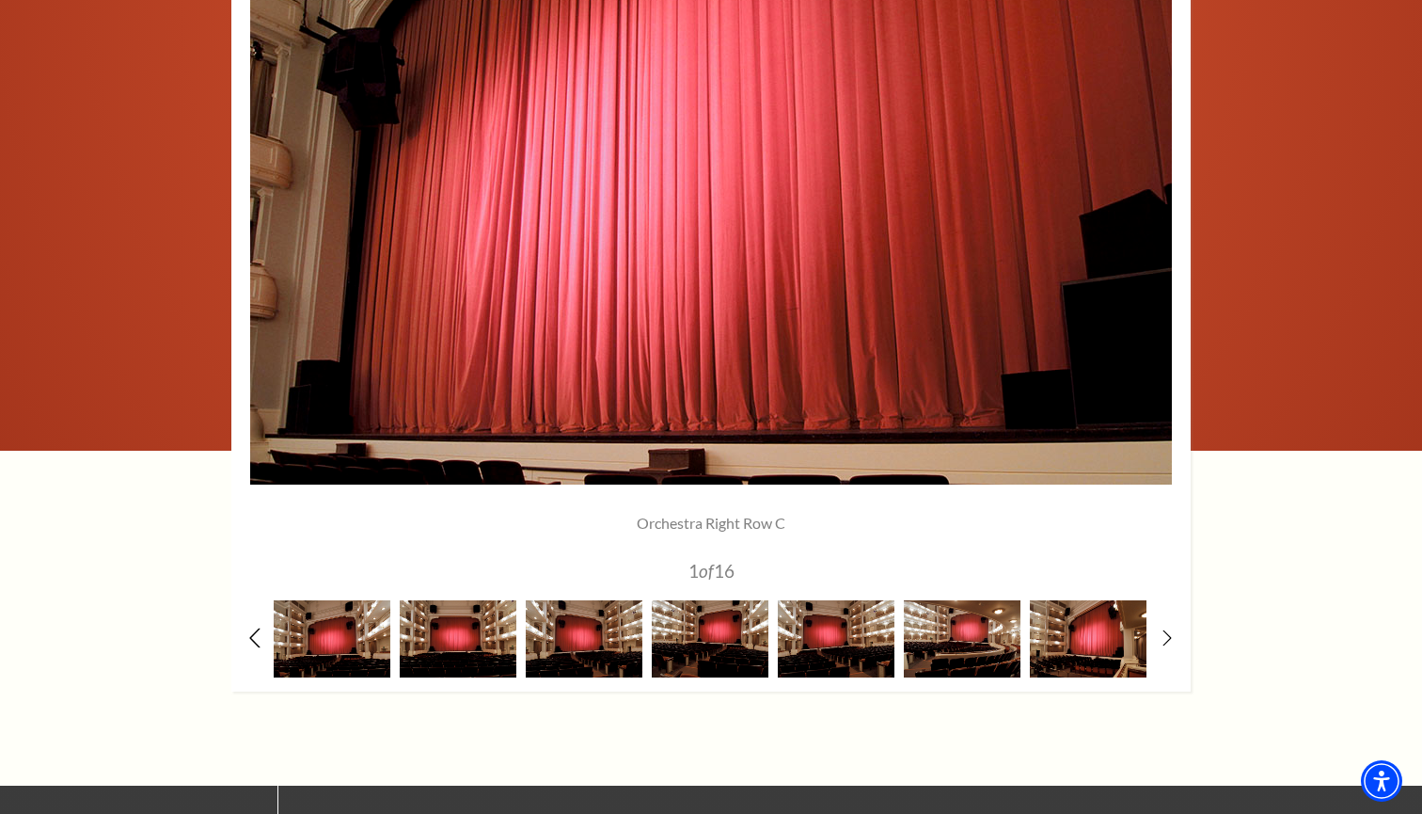
click at [259, 632] on icon at bounding box center [255, 637] width 12 height 20
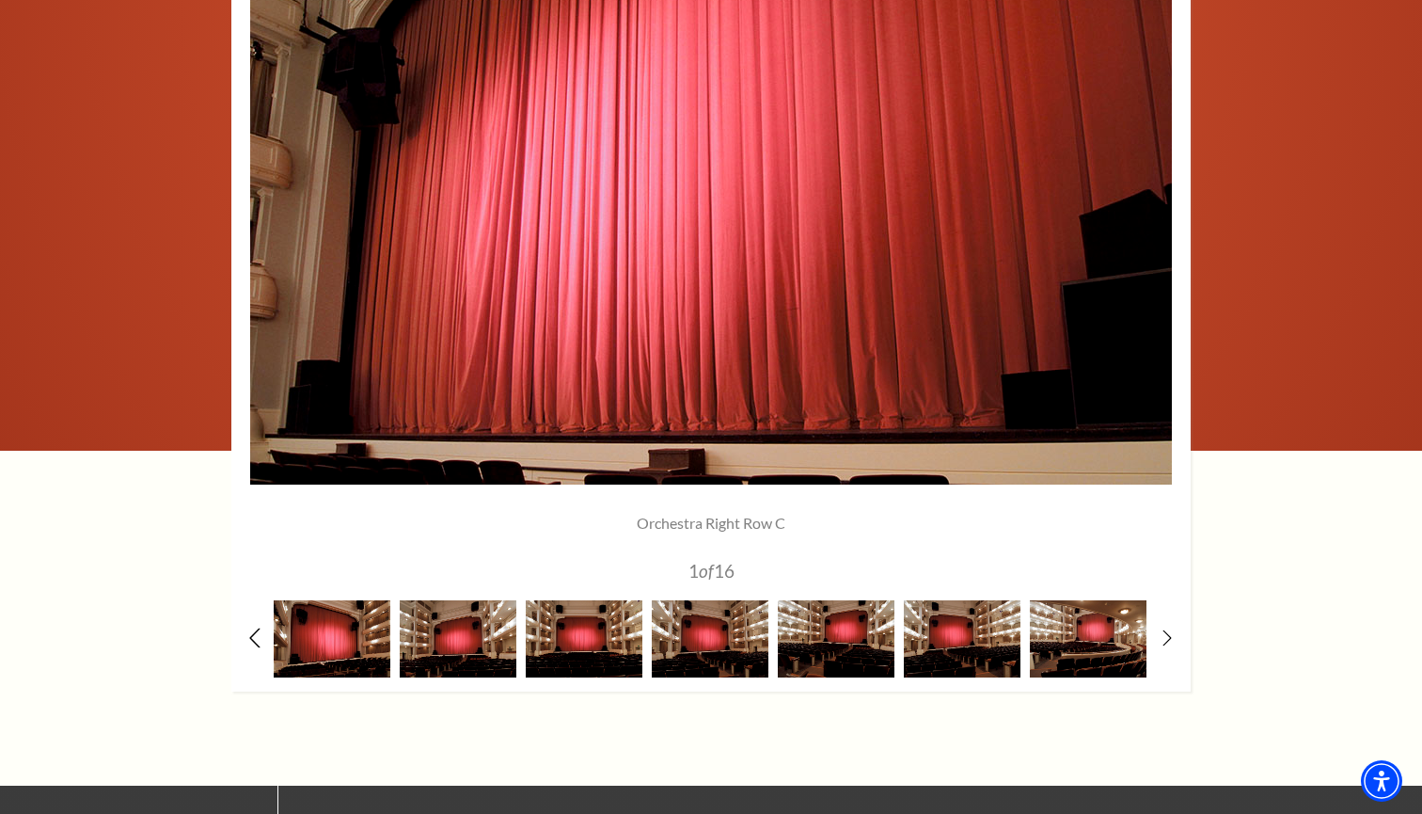
click at [259, 632] on icon at bounding box center [255, 637] width 12 height 20
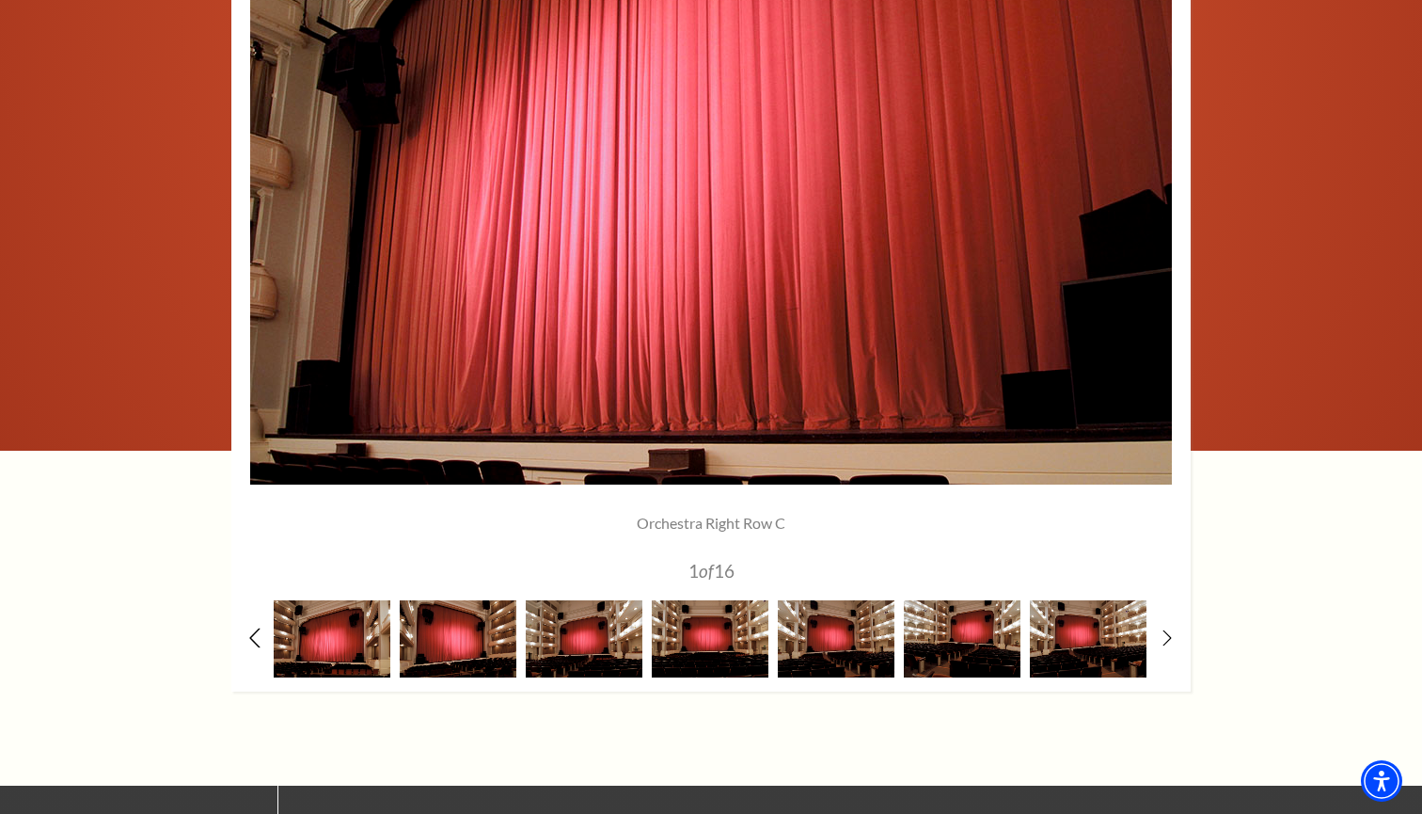
click at [259, 632] on icon at bounding box center [255, 637] width 12 height 20
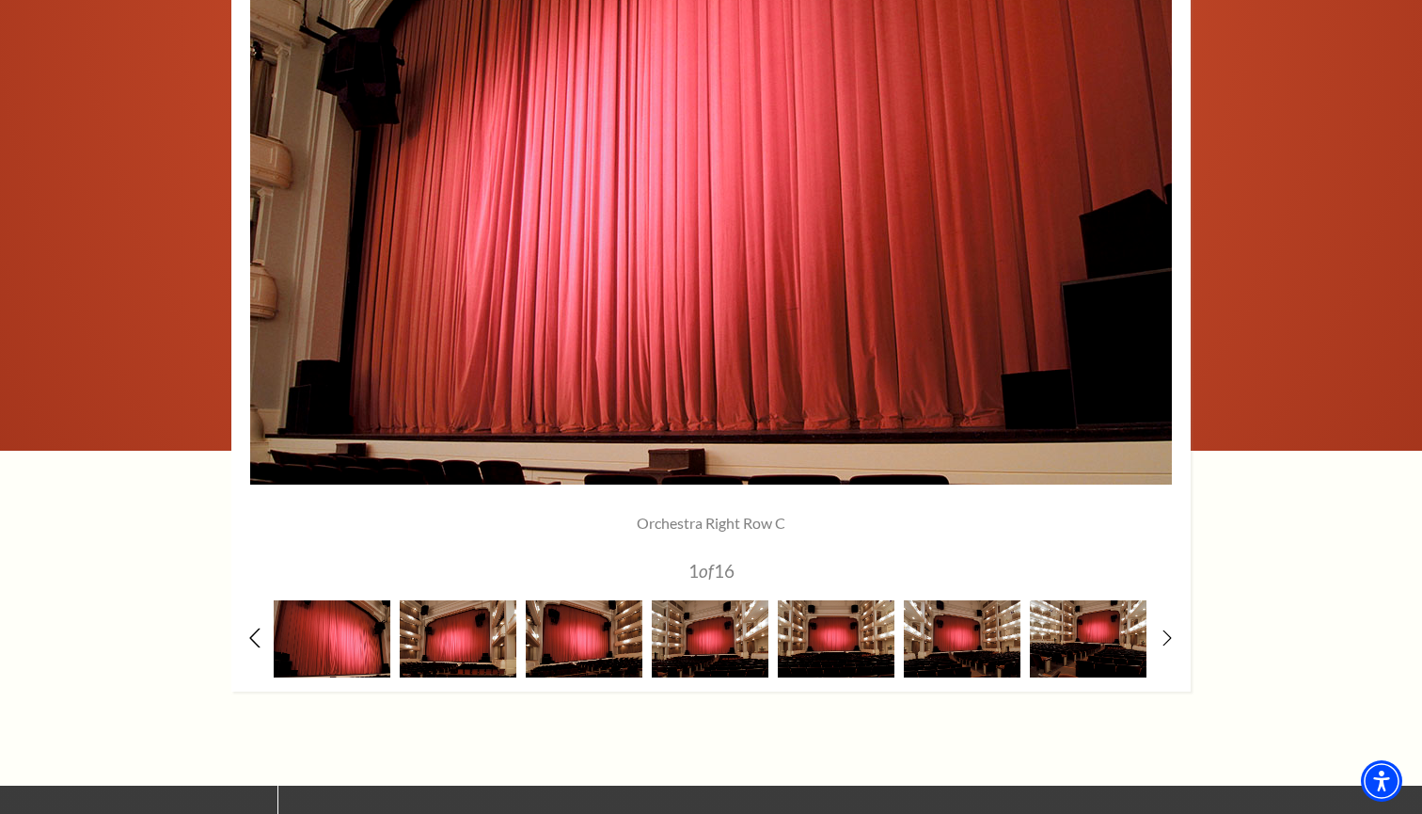
click at [259, 632] on icon at bounding box center [255, 637] width 12 height 20
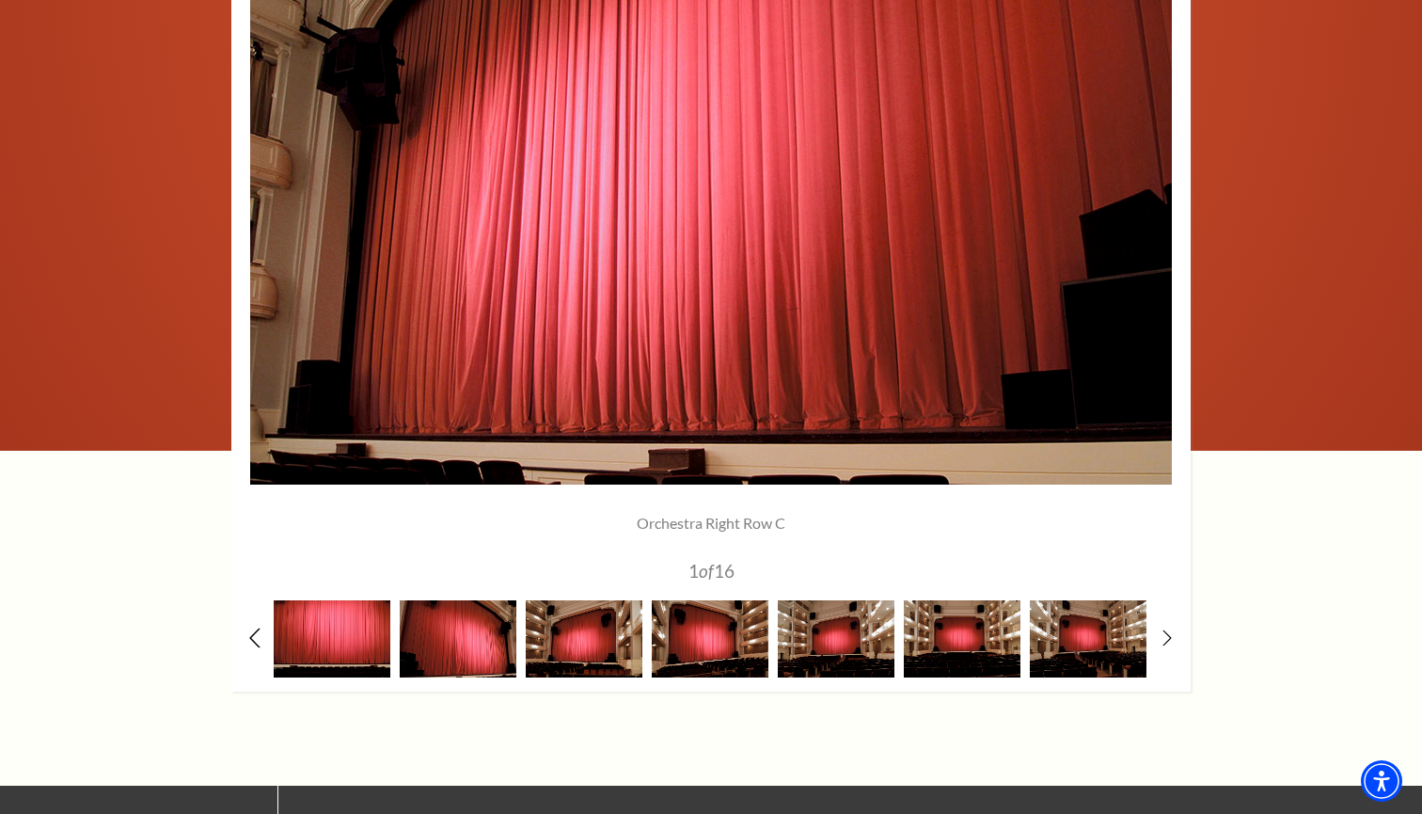
click at [259, 632] on icon at bounding box center [255, 637] width 12 height 20
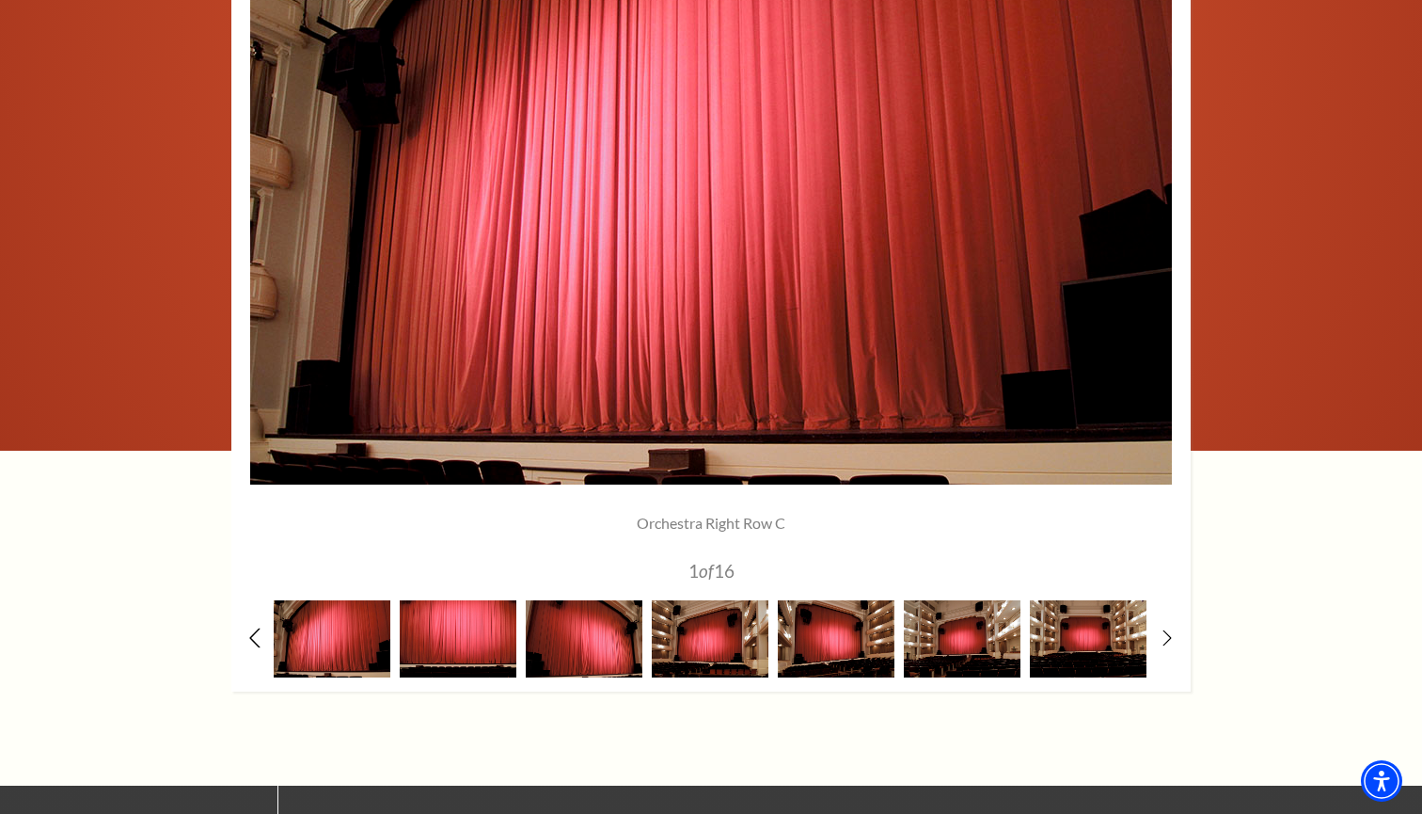
click at [259, 632] on icon at bounding box center [255, 637] width 12 height 20
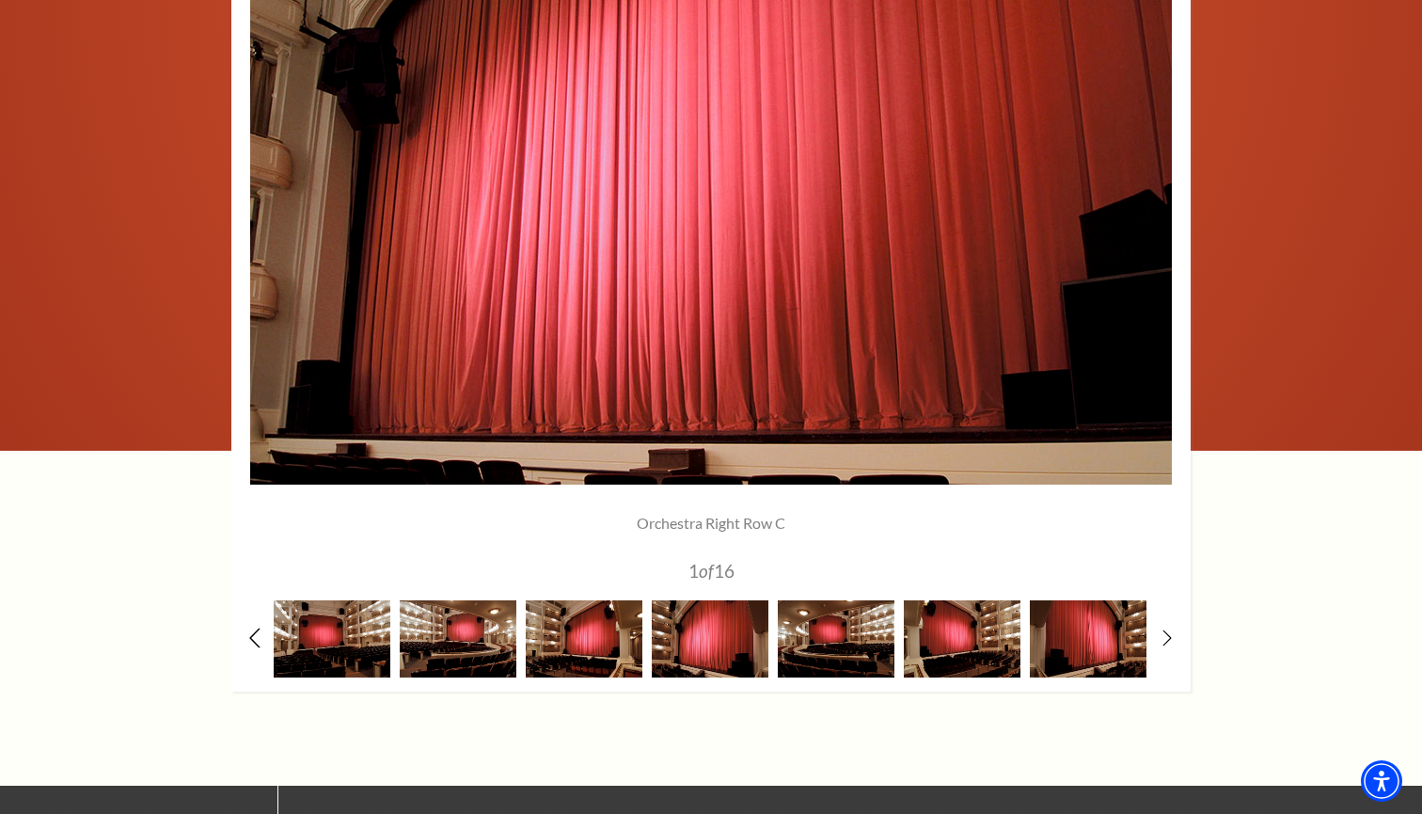
click at [259, 632] on icon at bounding box center [255, 637] width 12 height 20
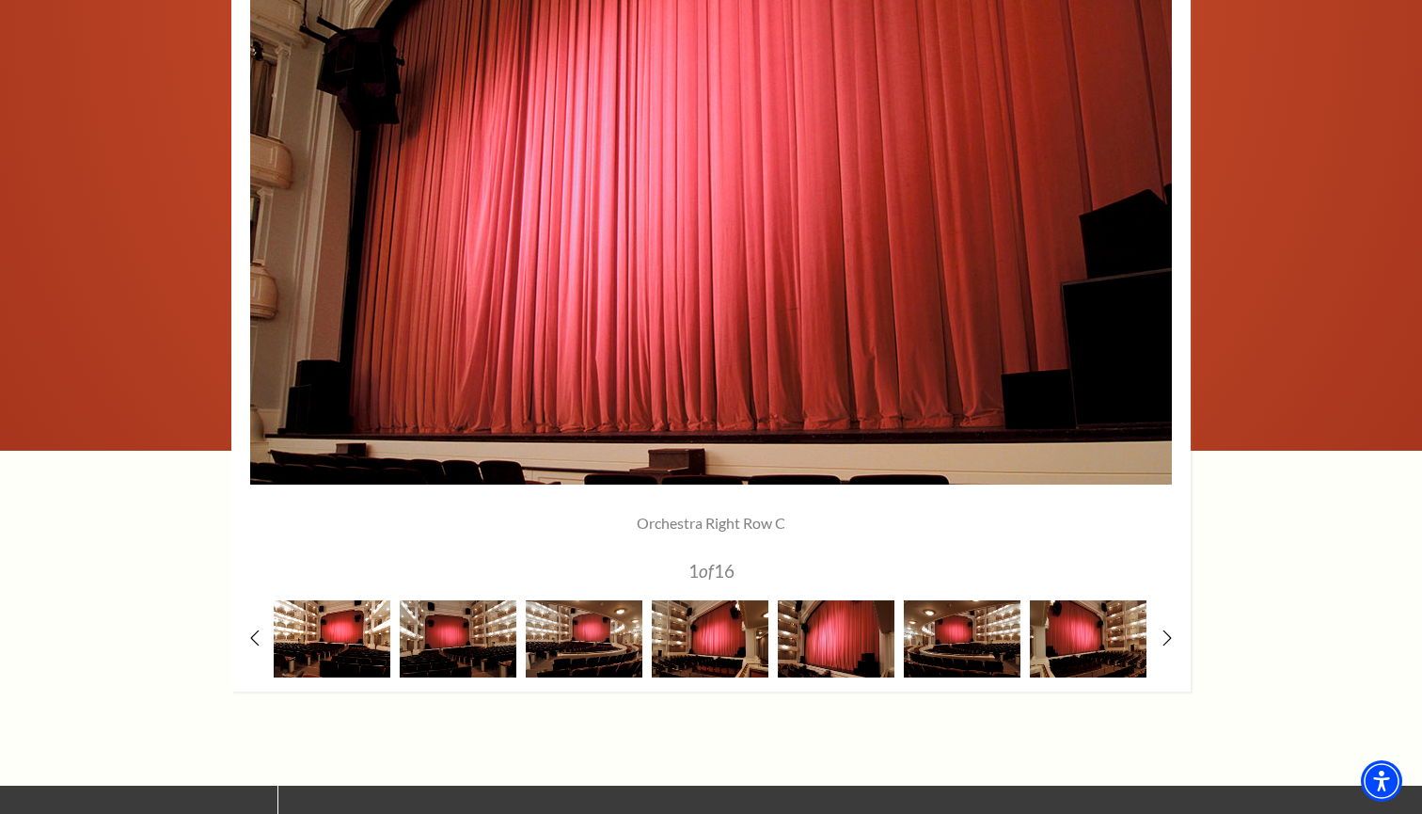
click at [340, 627] on img at bounding box center [332, 638] width 117 height 76
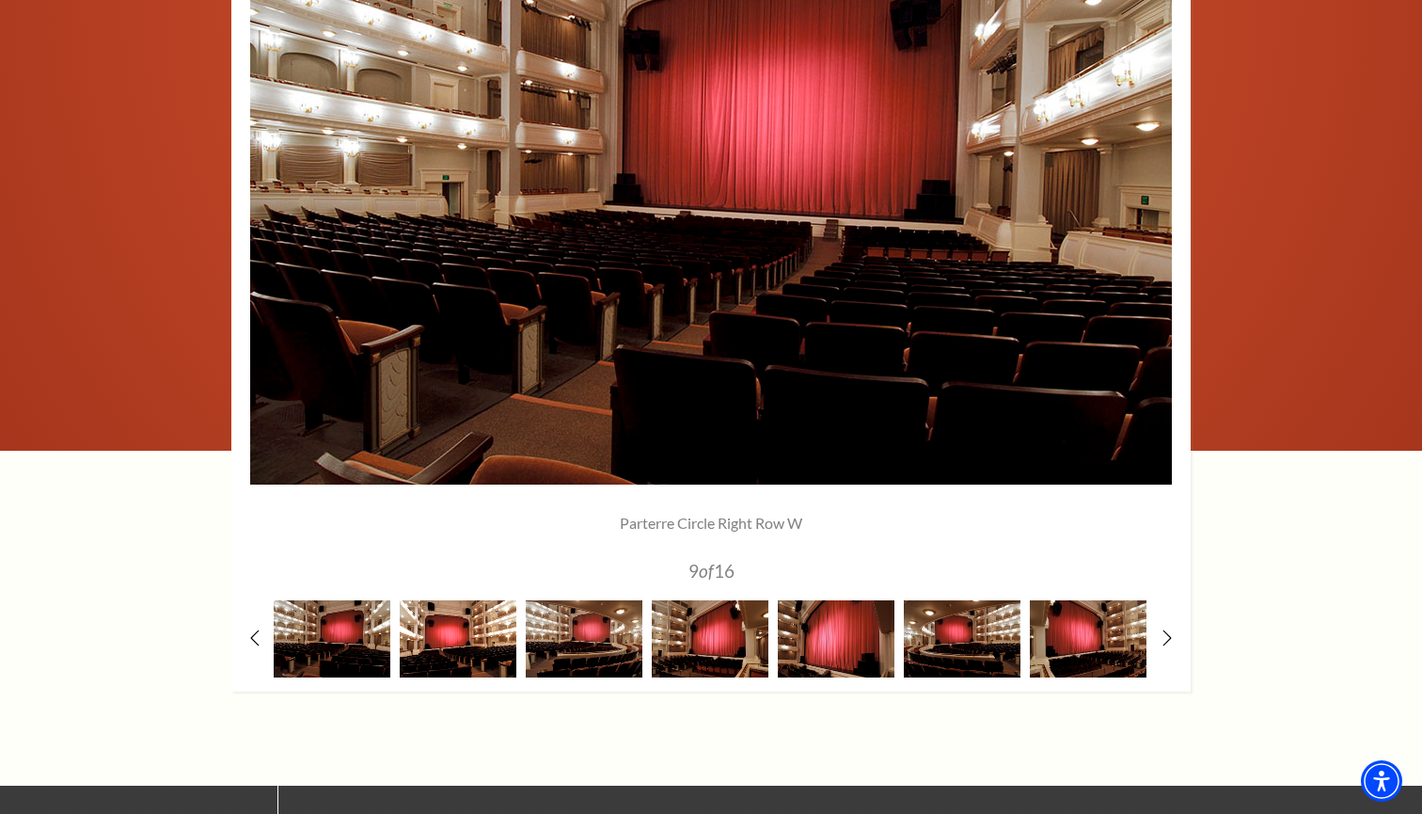
click at [511, 632] on img at bounding box center [458, 638] width 117 height 76
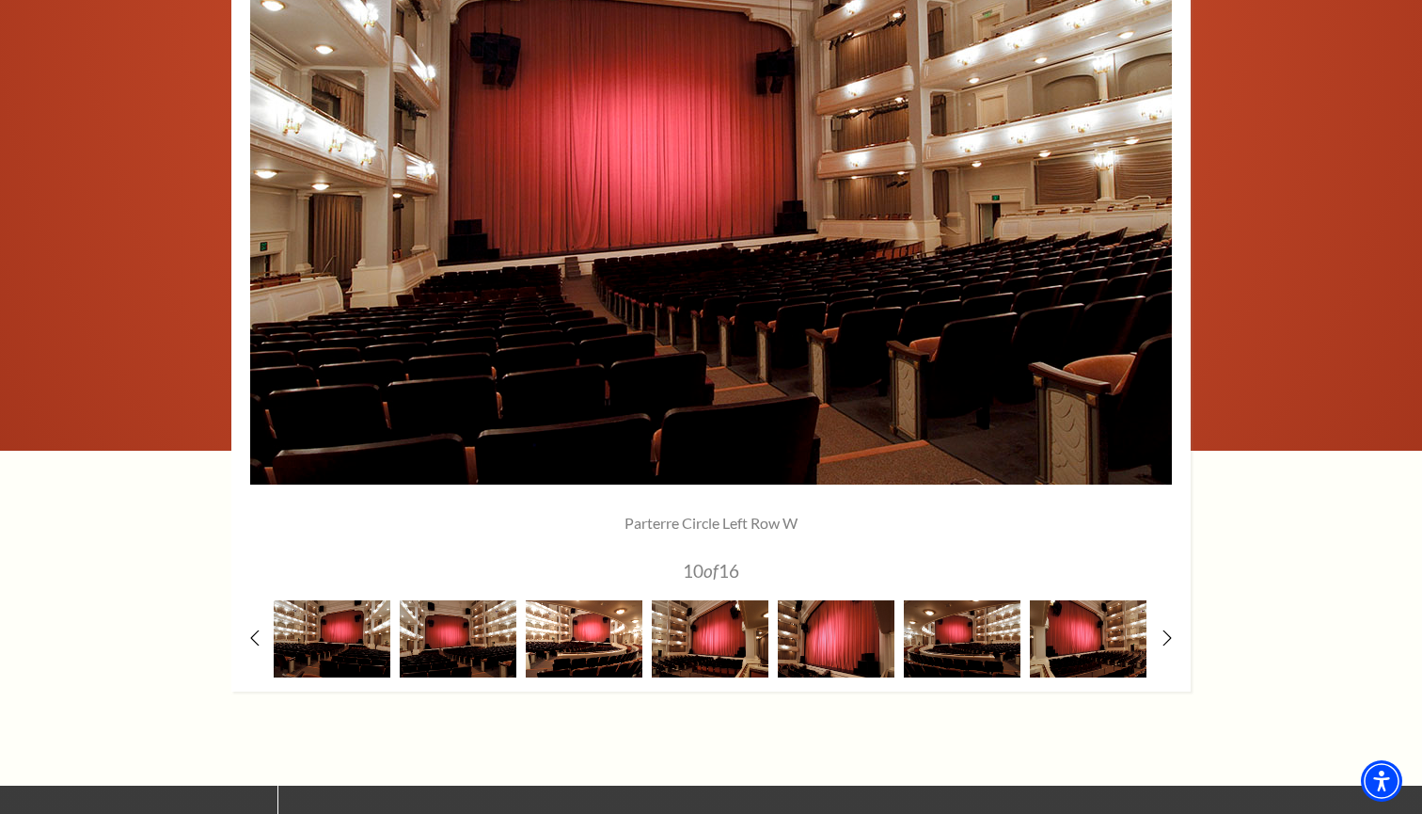
click at [576, 625] on img at bounding box center [584, 638] width 117 height 76
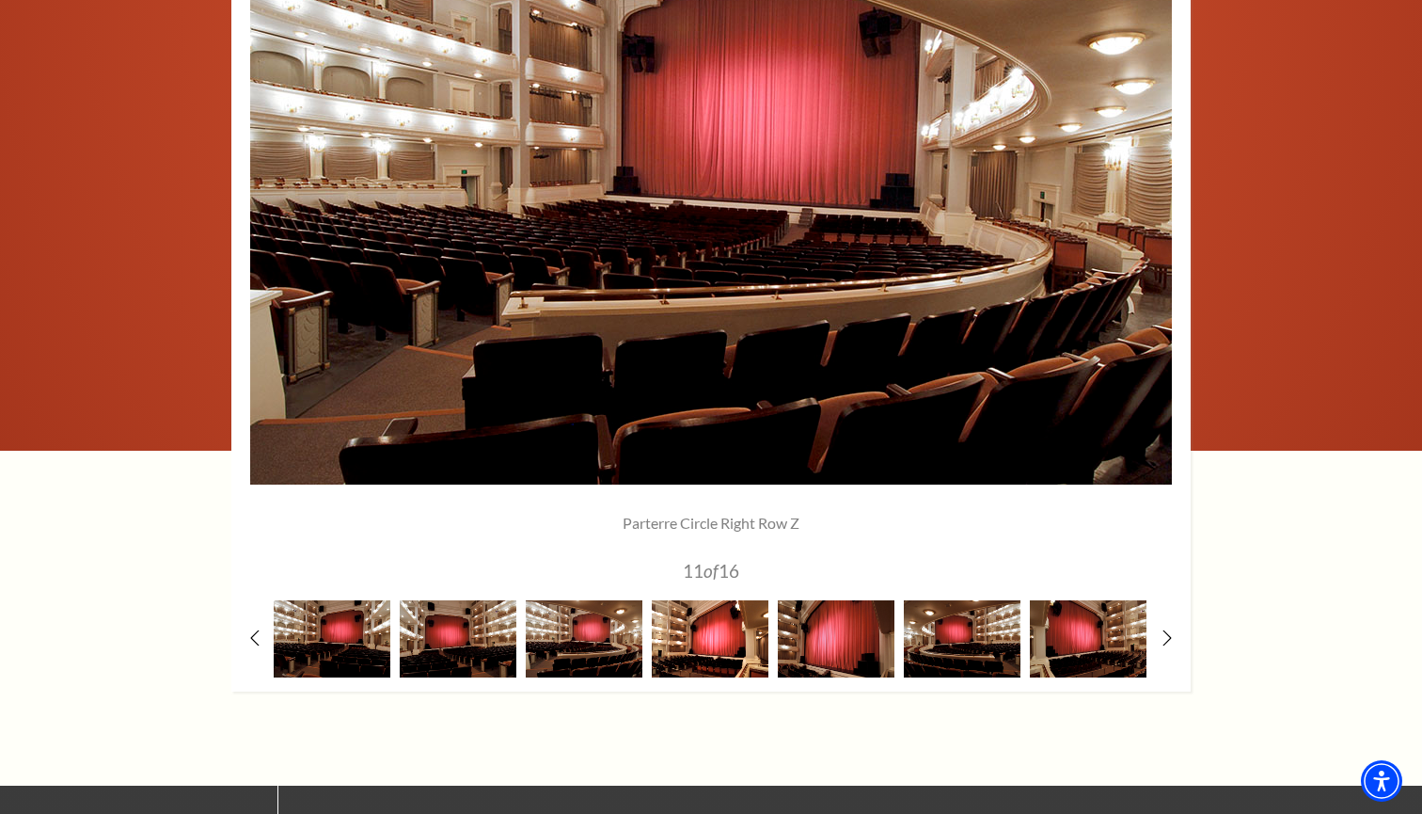
click at [694, 634] on img at bounding box center [710, 638] width 117 height 76
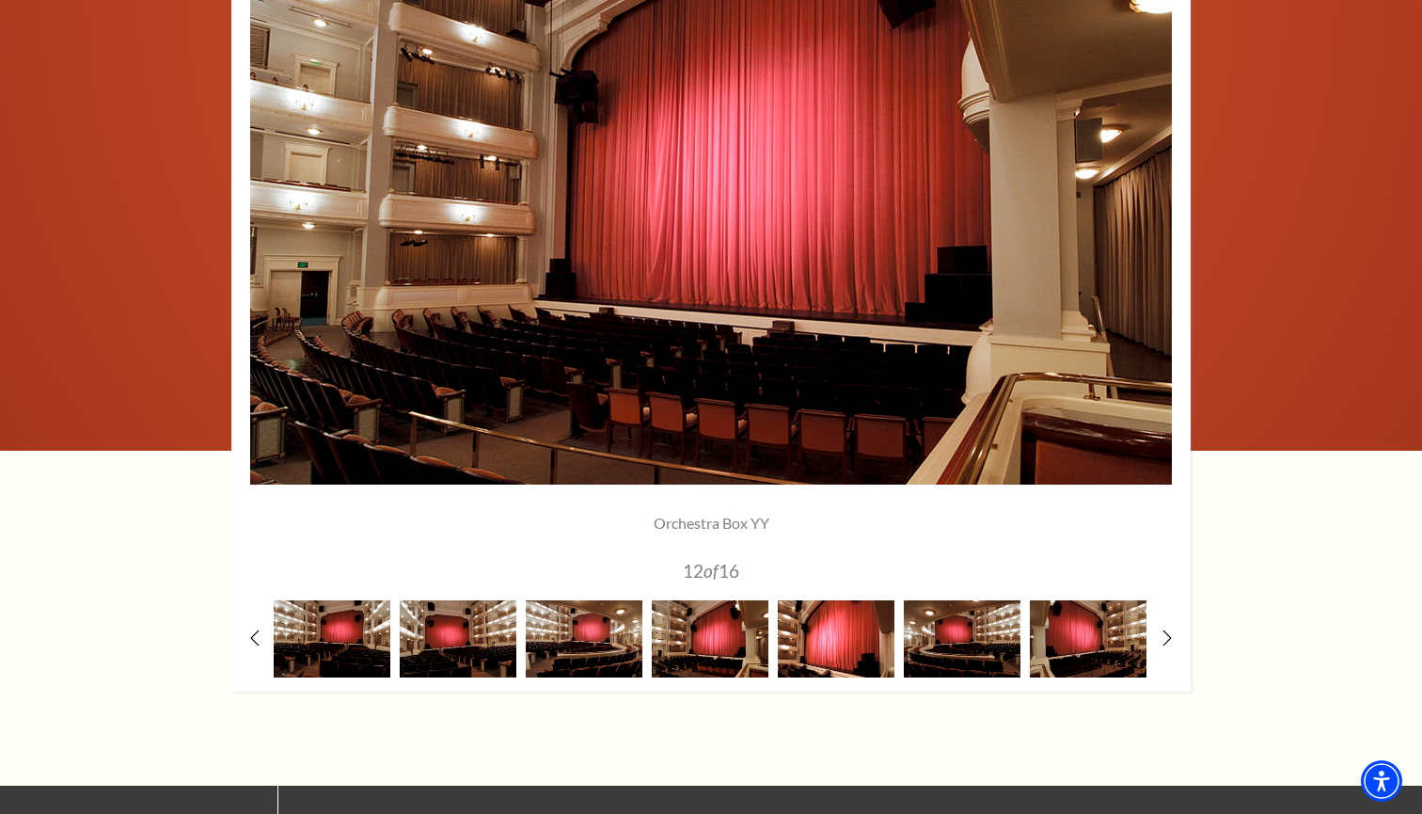
click at [791, 634] on img at bounding box center [836, 638] width 117 height 76
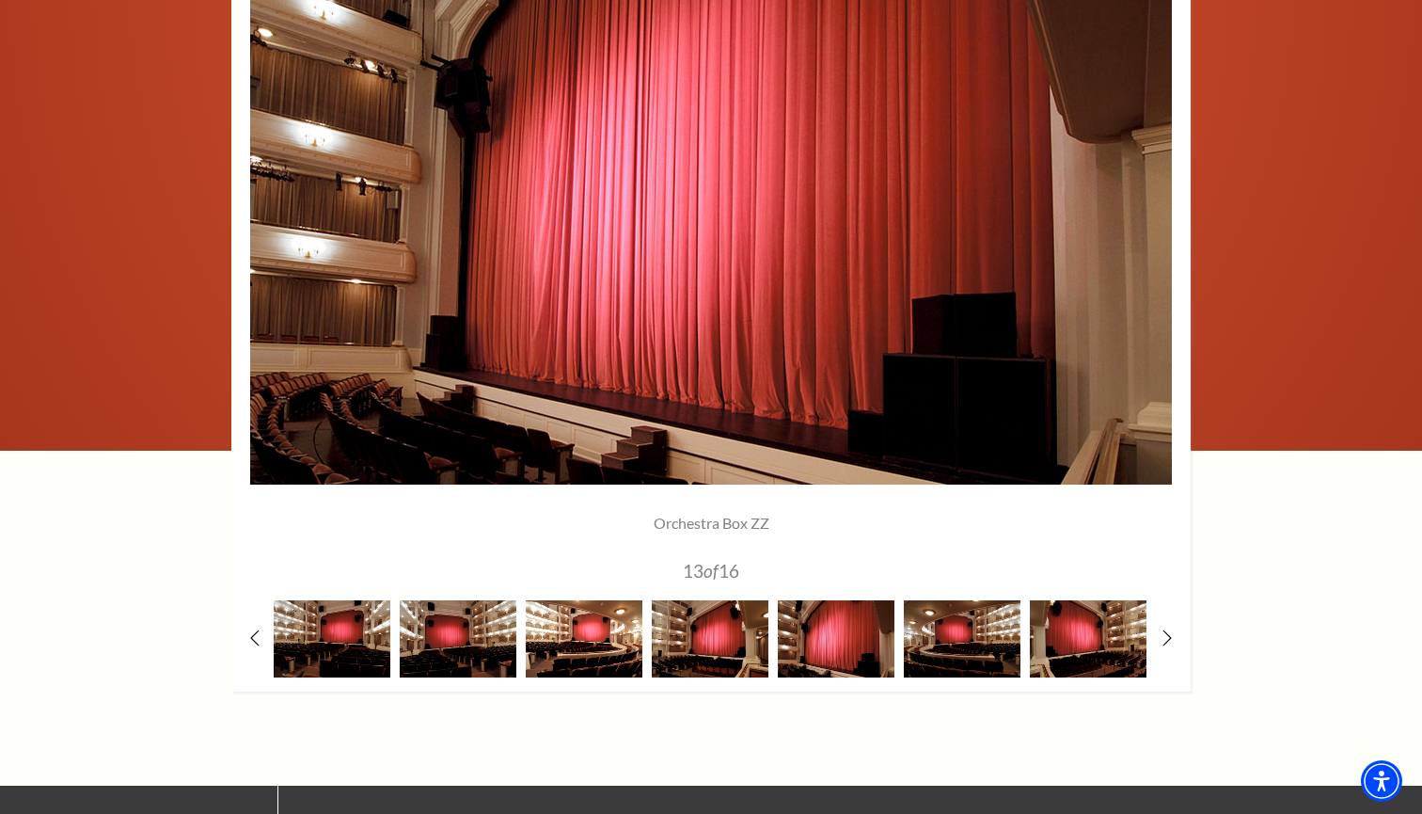
click at [594, 662] on img at bounding box center [584, 638] width 117 height 76
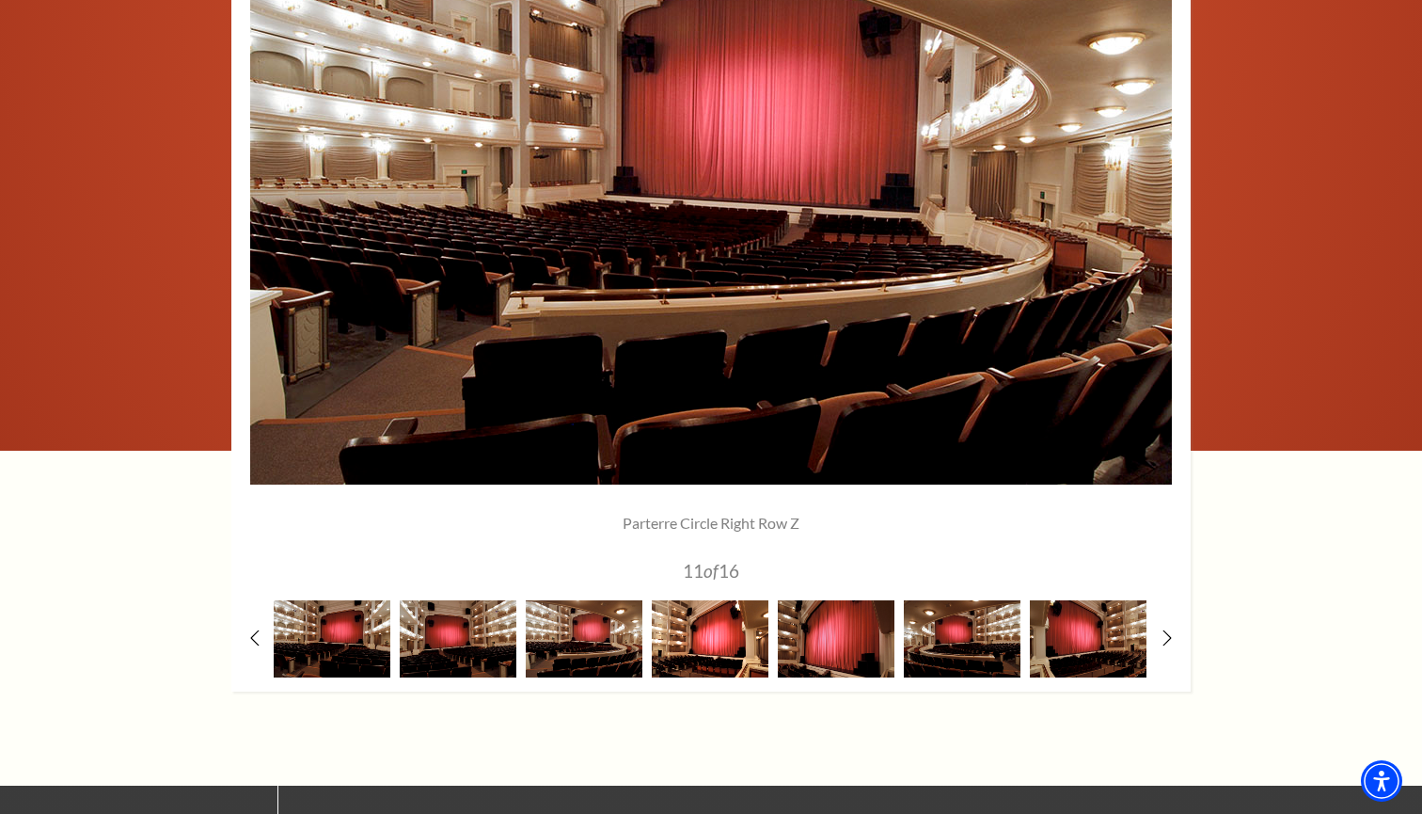
click at [694, 646] on img at bounding box center [710, 638] width 117 height 76
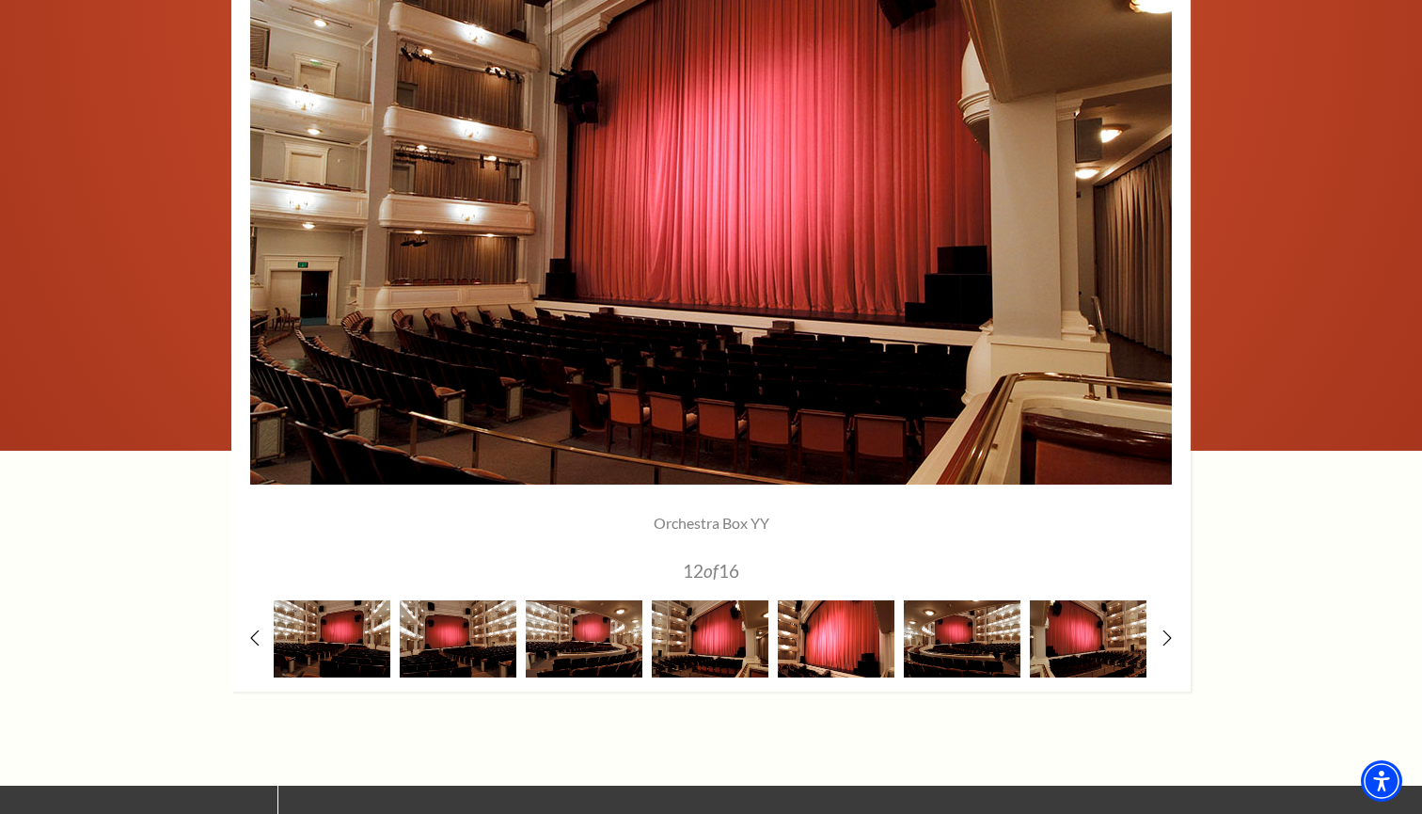
click at [834, 638] on img at bounding box center [836, 638] width 117 height 76
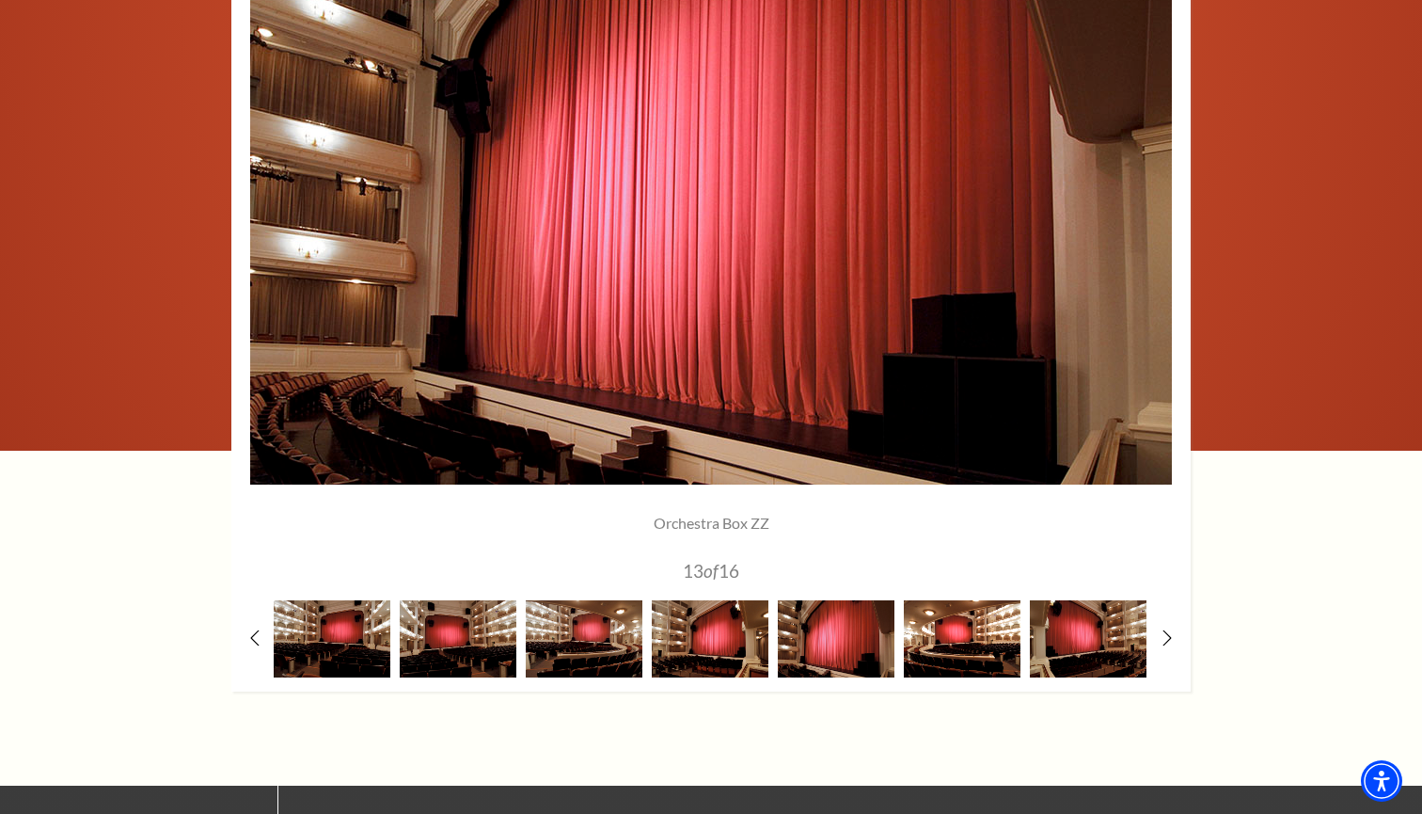
click at [937, 638] on img at bounding box center [962, 638] width 117 height 76
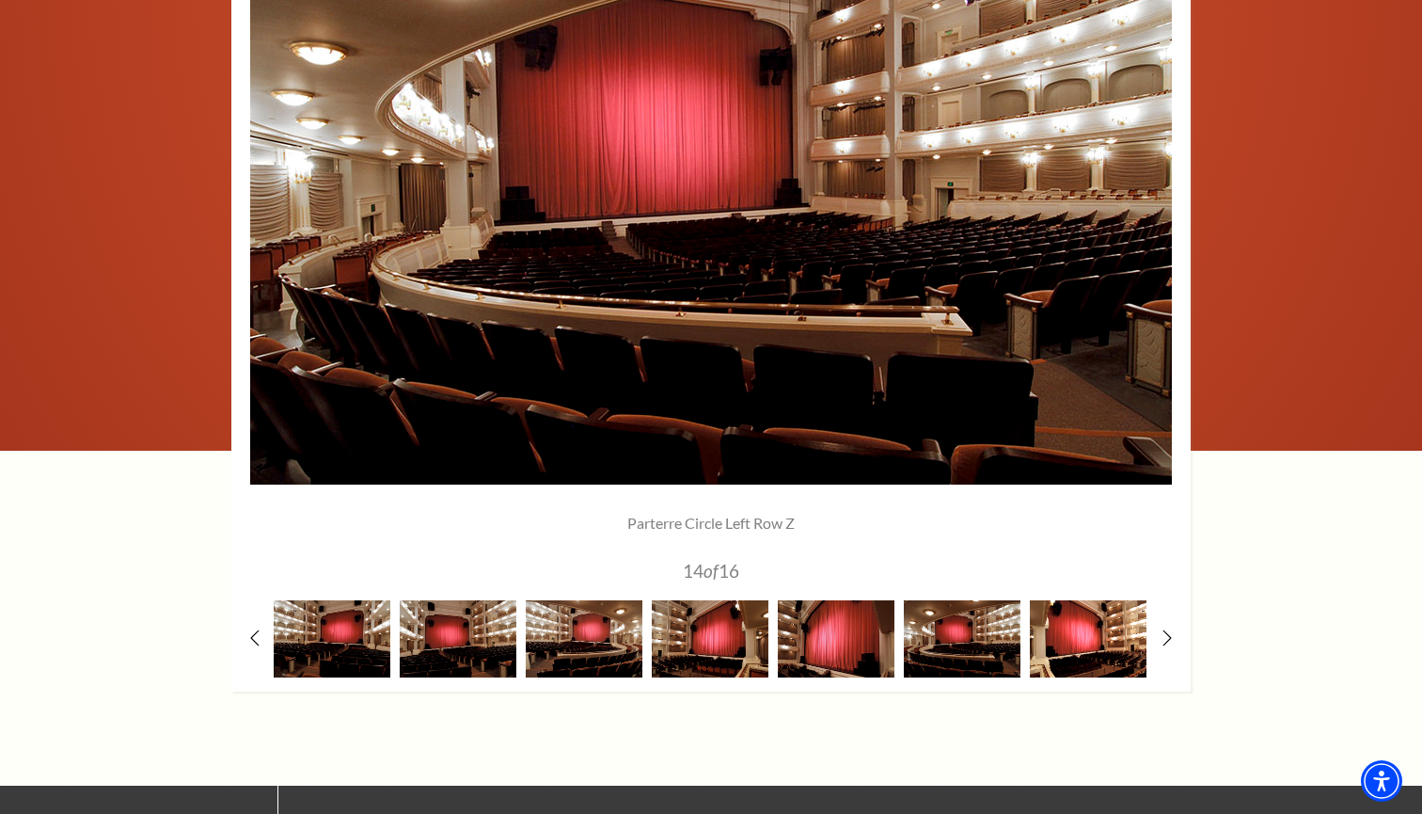
click at [1111, 631] on img at bounding box center [1088, 638] width 117 height 76
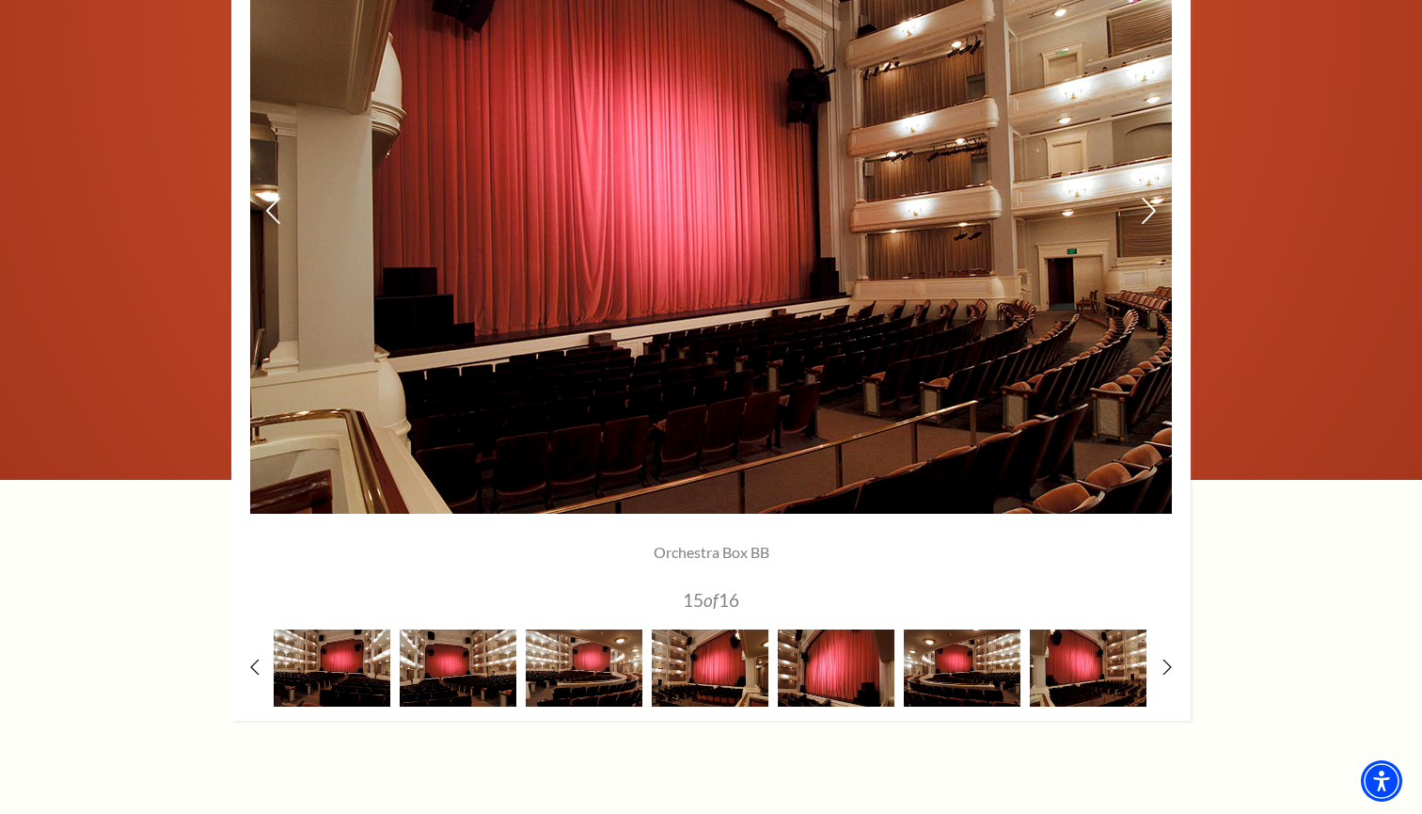
scroll to position [1481, 0]
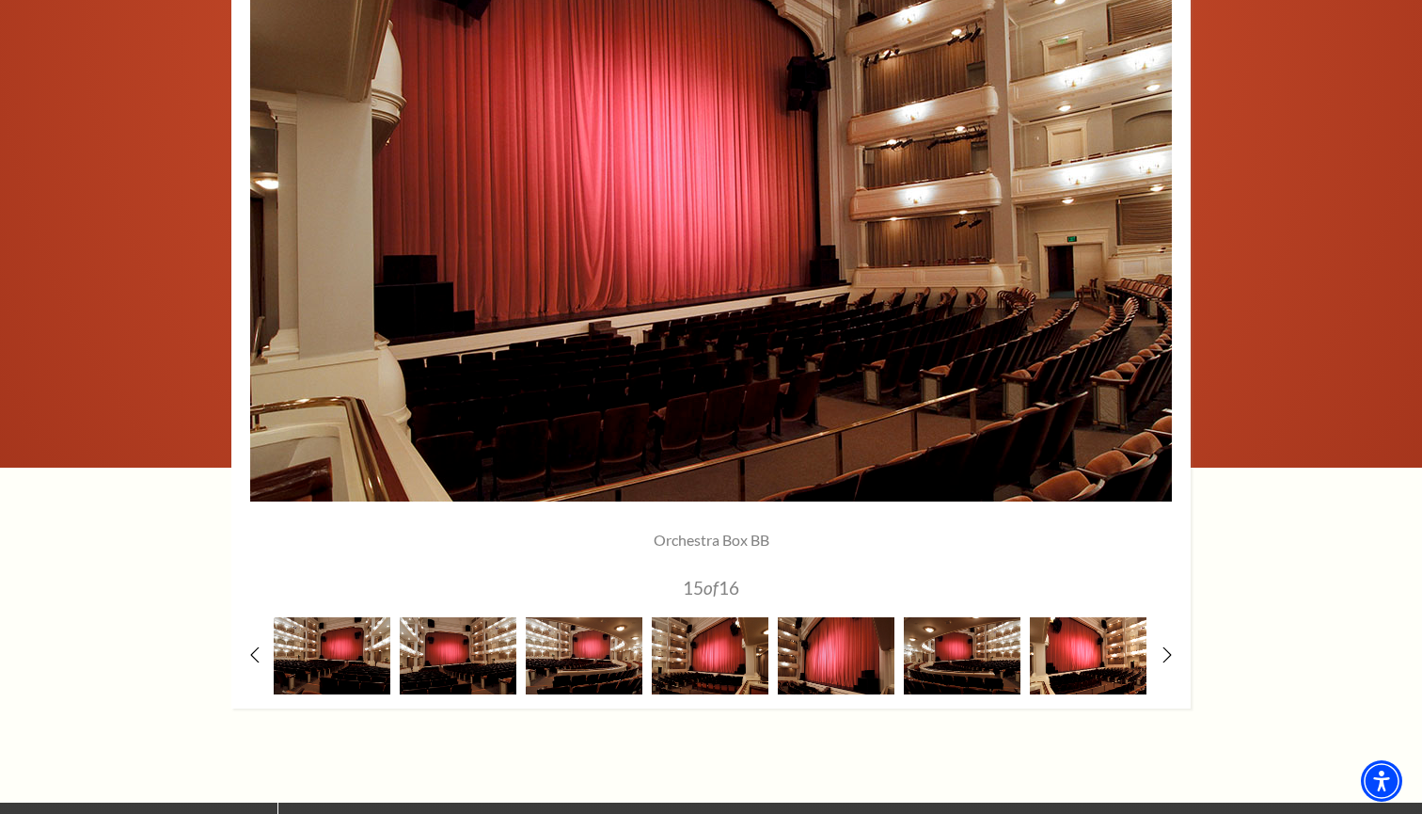
click at [1099, 651] on img at bounding box center [1088, 655] width 117 height 76
click at [1013, 657] on img at bounding box center [962, 655] width 117 height 76
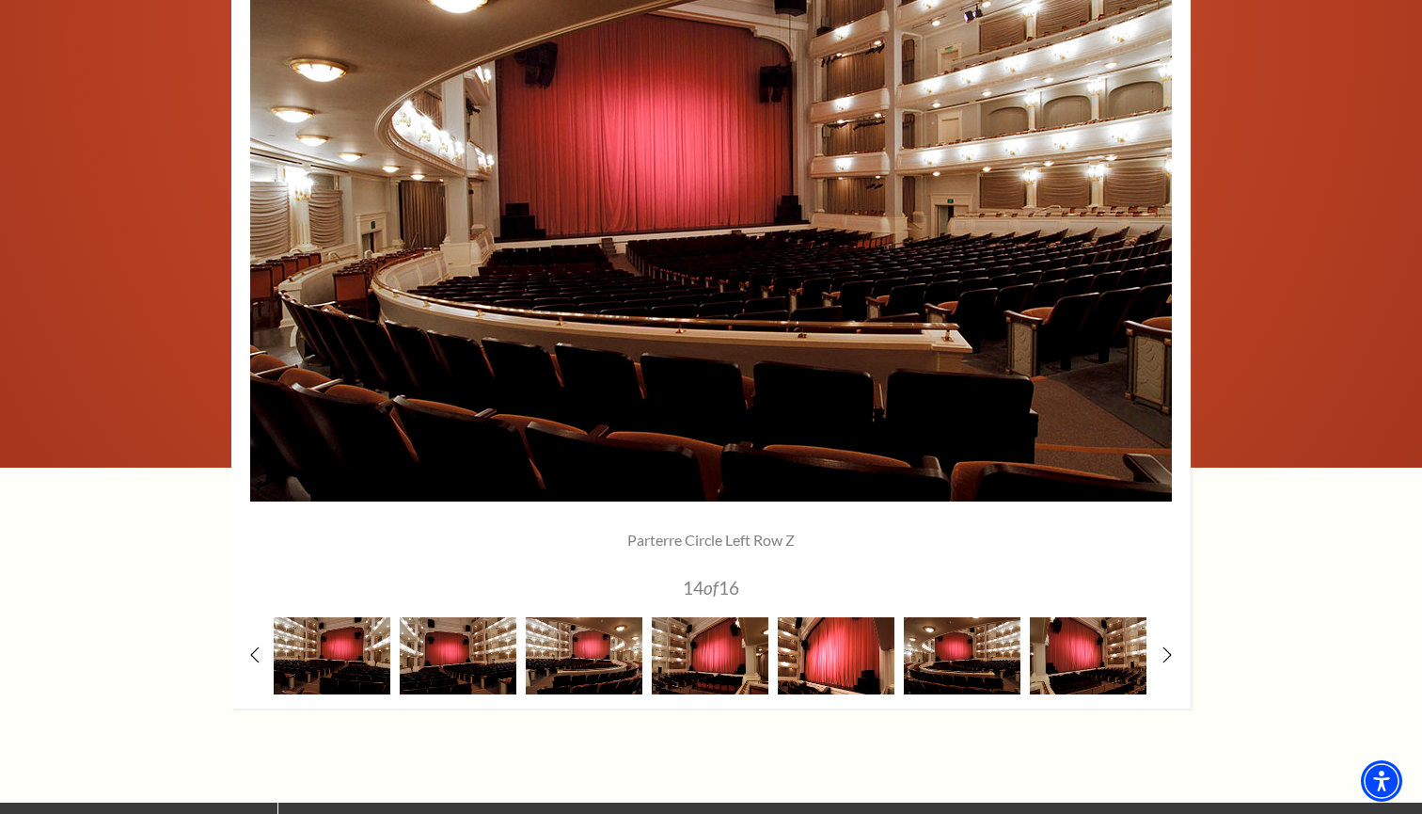
click at [858, 648] on img at bounding box center [836, 655] width 117 height 76
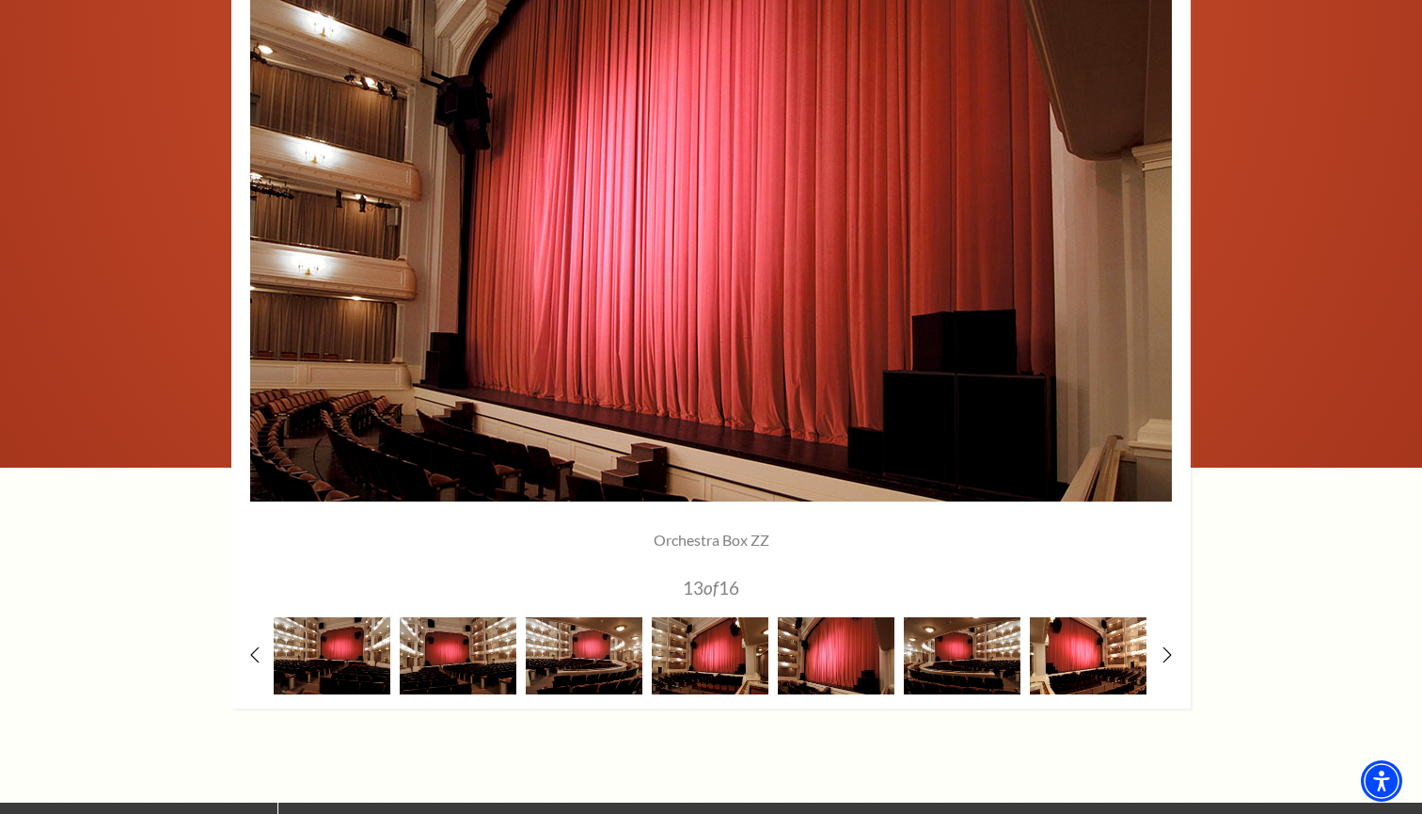
click at [1069, 630] on img at bounding box center [1088, 655] width 117 height 76
